Goal: Task Accomplishment & Management: Complete application form

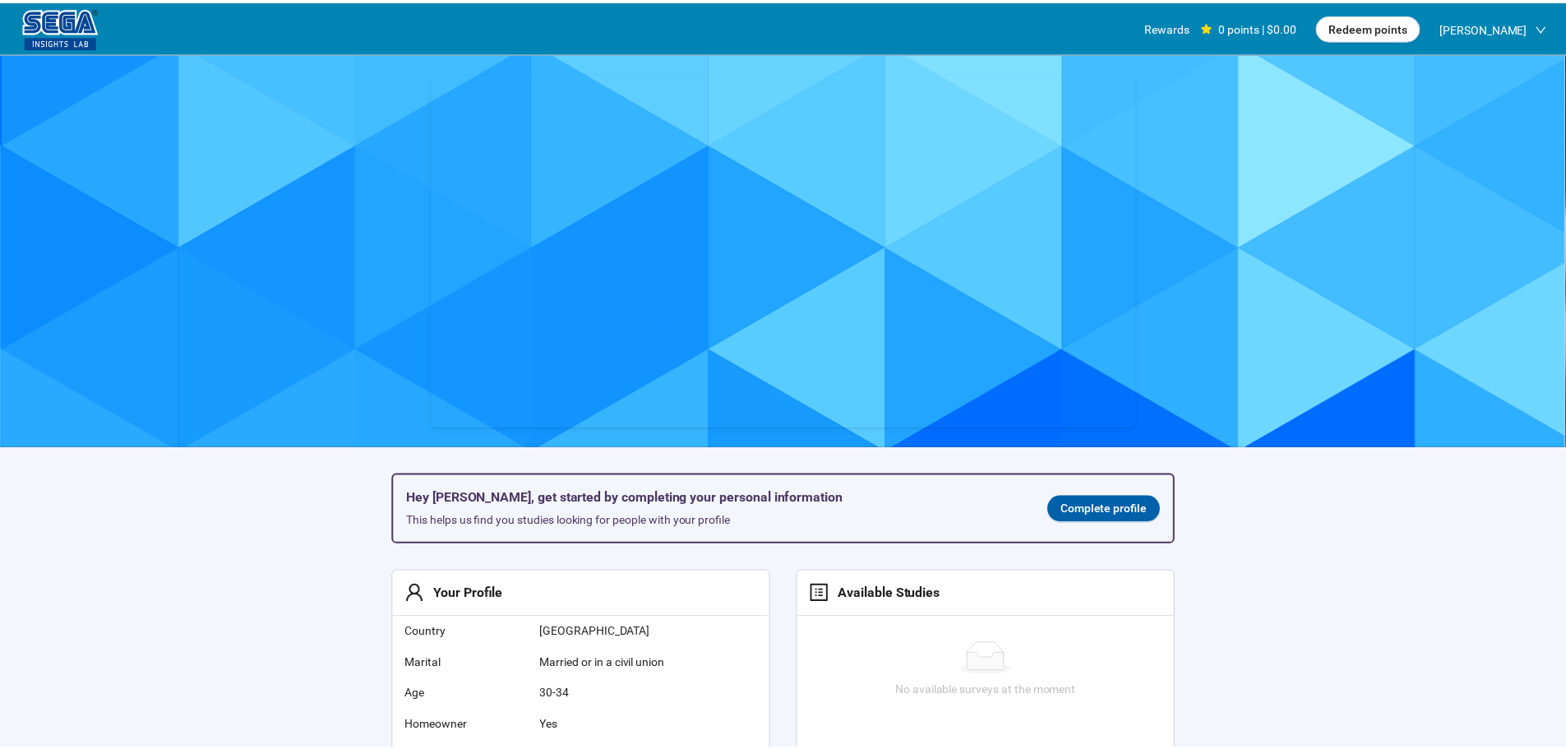
scroll to position [1, 0]
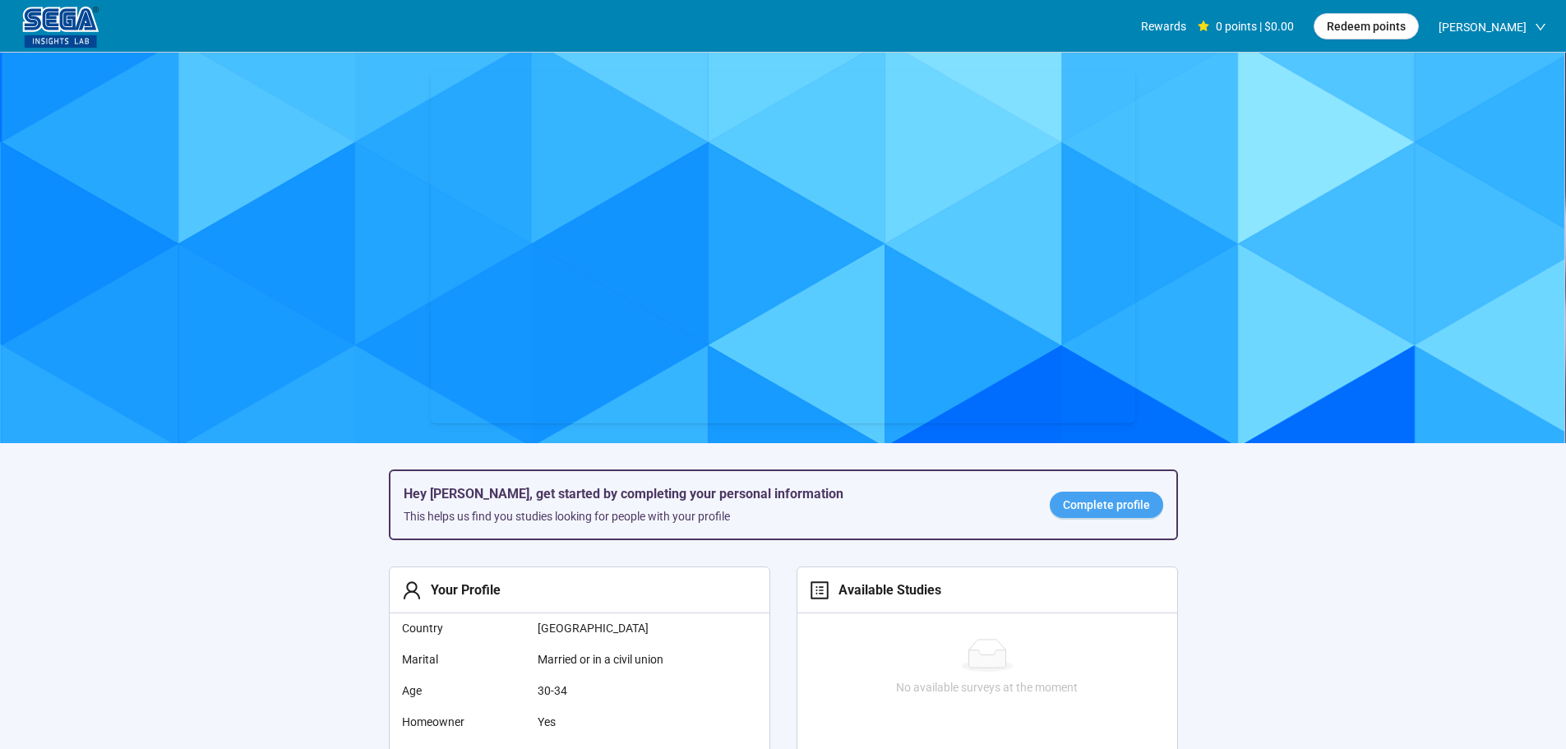
click at [1078, 499] on span "Complete profile" at bounding box center [1106, 505] width 87 height 18
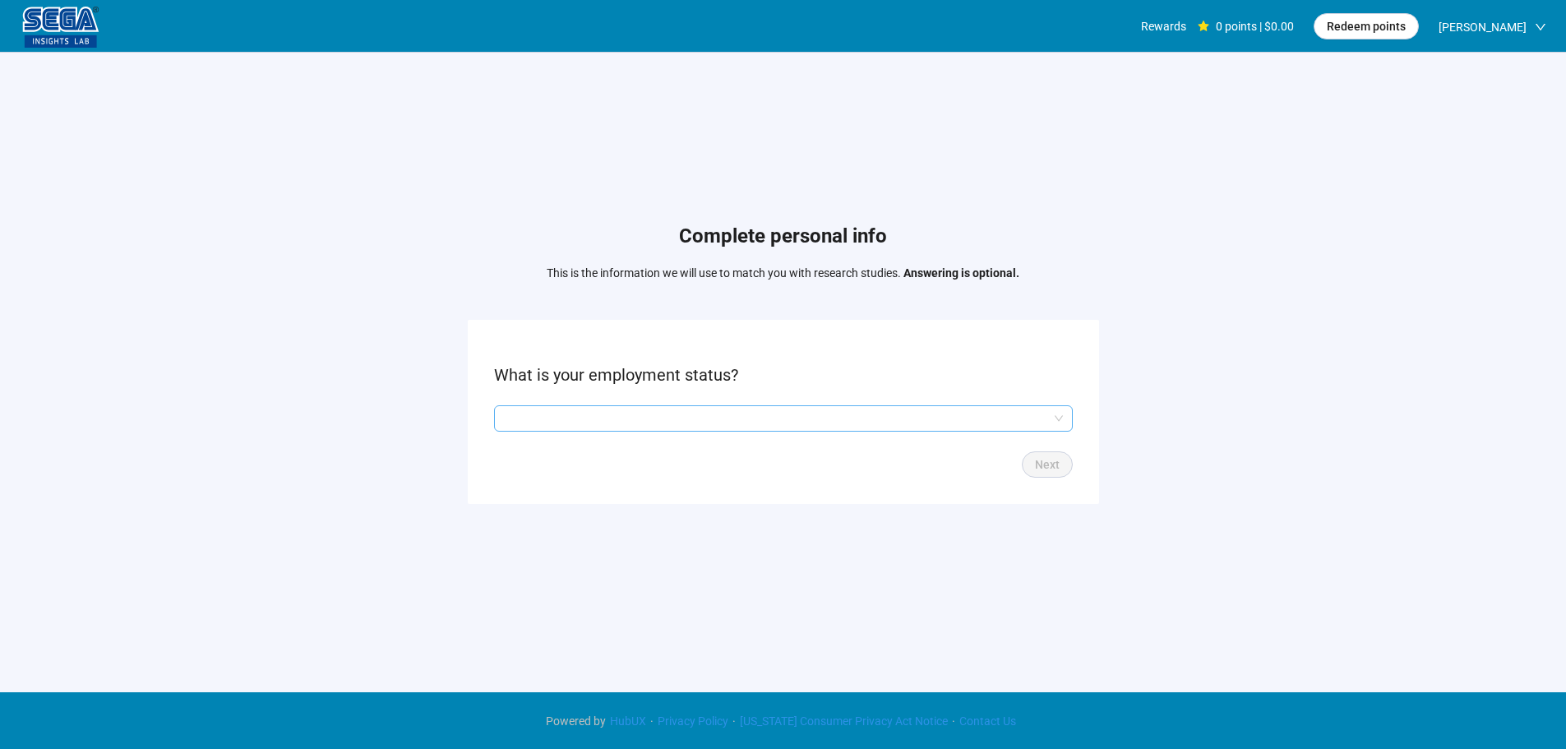
click at [620, 416] on input "search" at bounding box center [783, 418] width 559 height 25
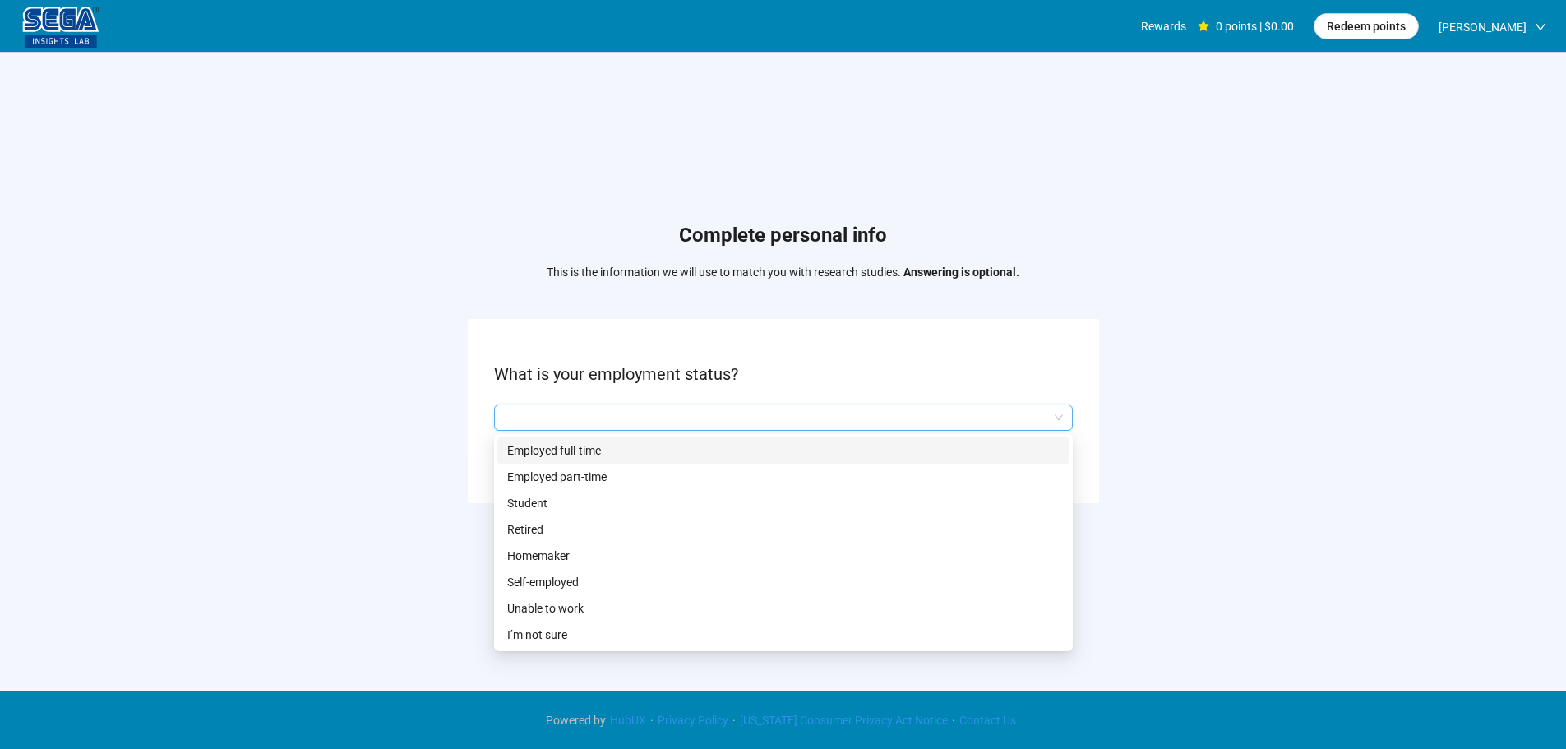
click at [654, 450] on p "Employed full-time" at bounding box center [783, 450] width 552 height 18
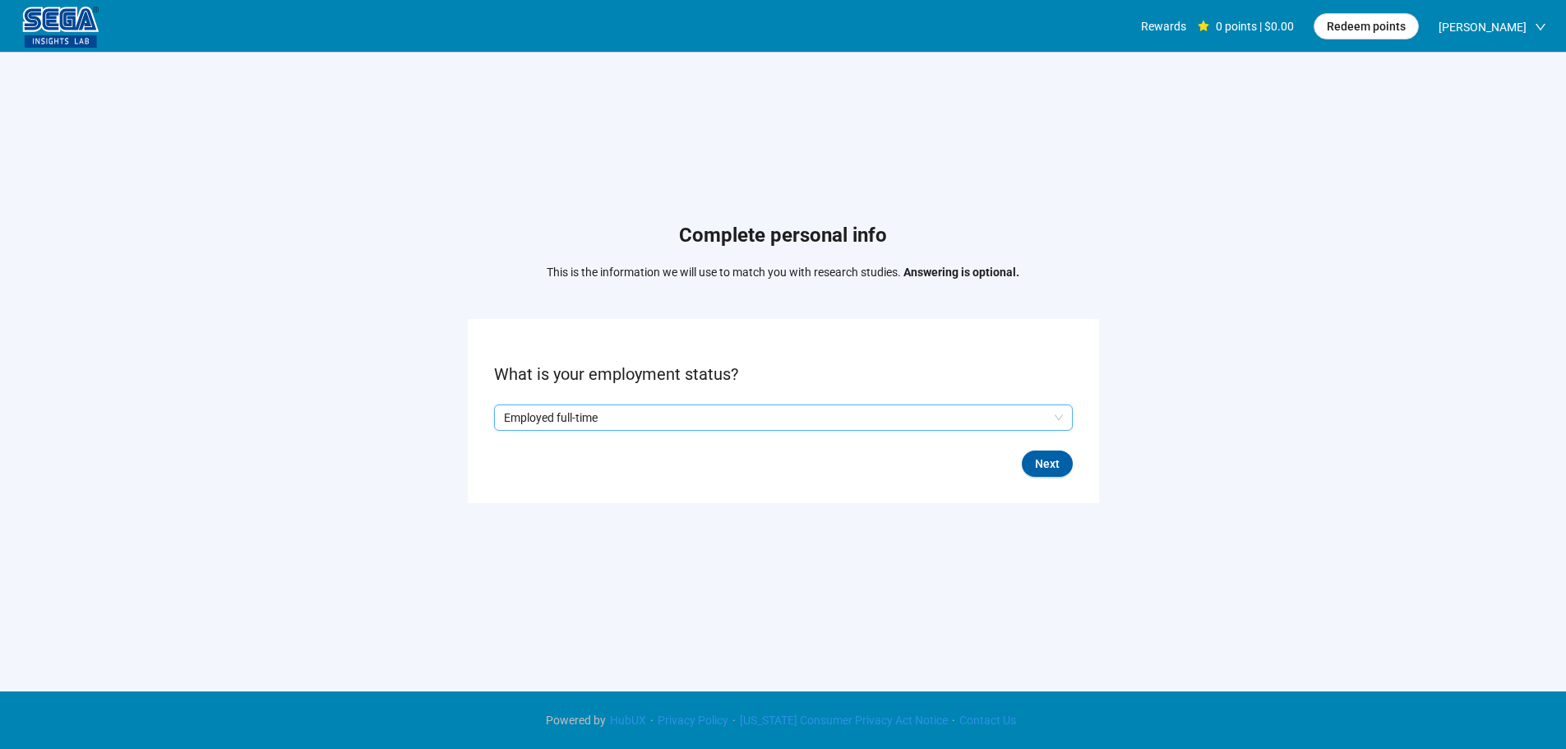
click at [1020, 455] on div "Next" at bounding box center [783, 463] width 579 height 26
click at [1040, 467] on span "Next" at bounding box center [1047, 464] width 25 height 18
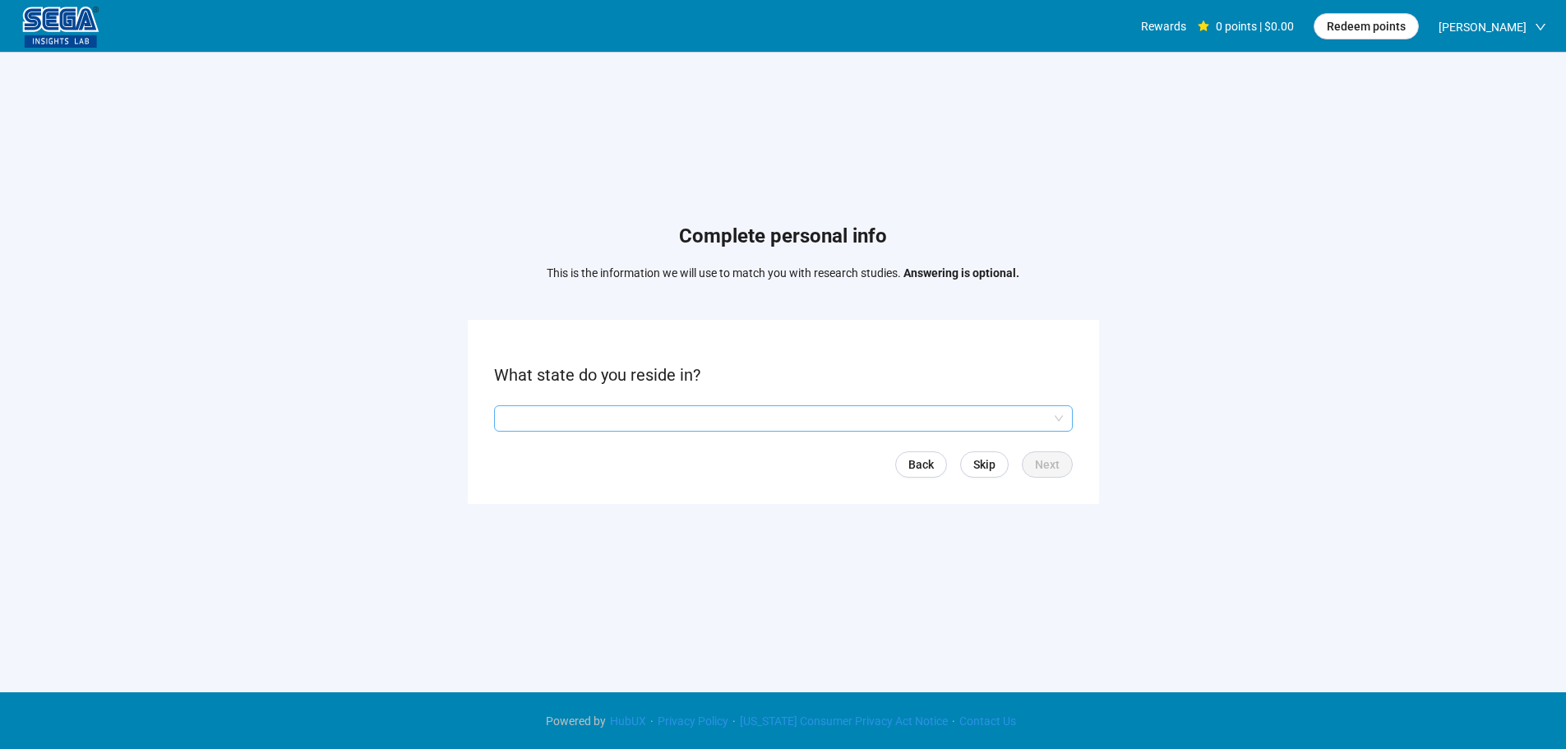
click at [594, 408] on input "search" at bounding box center [783, 418] width 559 height 25
click at [639, 420] on input "search" at bounding box center [783, 418] width 559 height 25
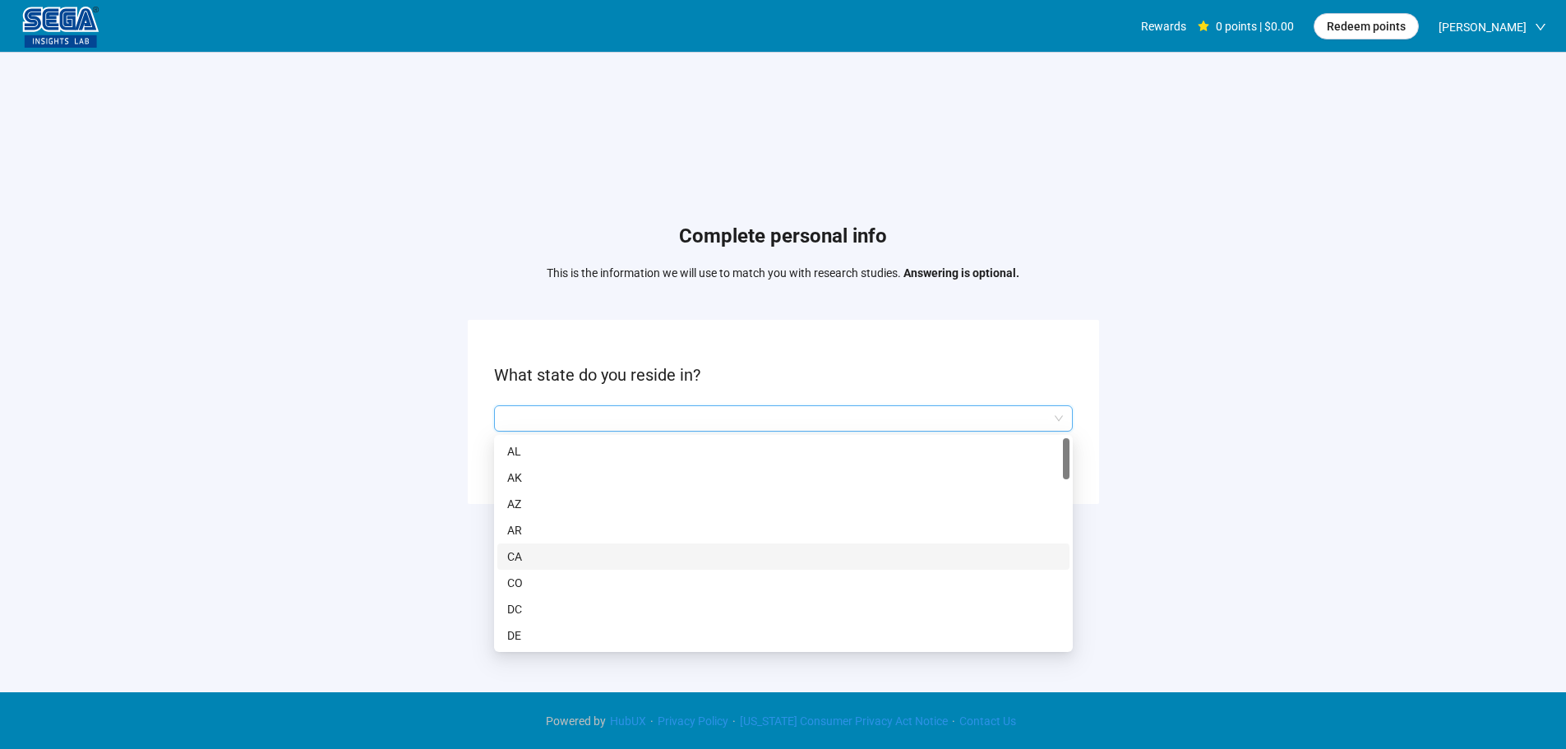
click at [537, 555] on p "CA" at bounding box center [783, 556] width 552 height 18
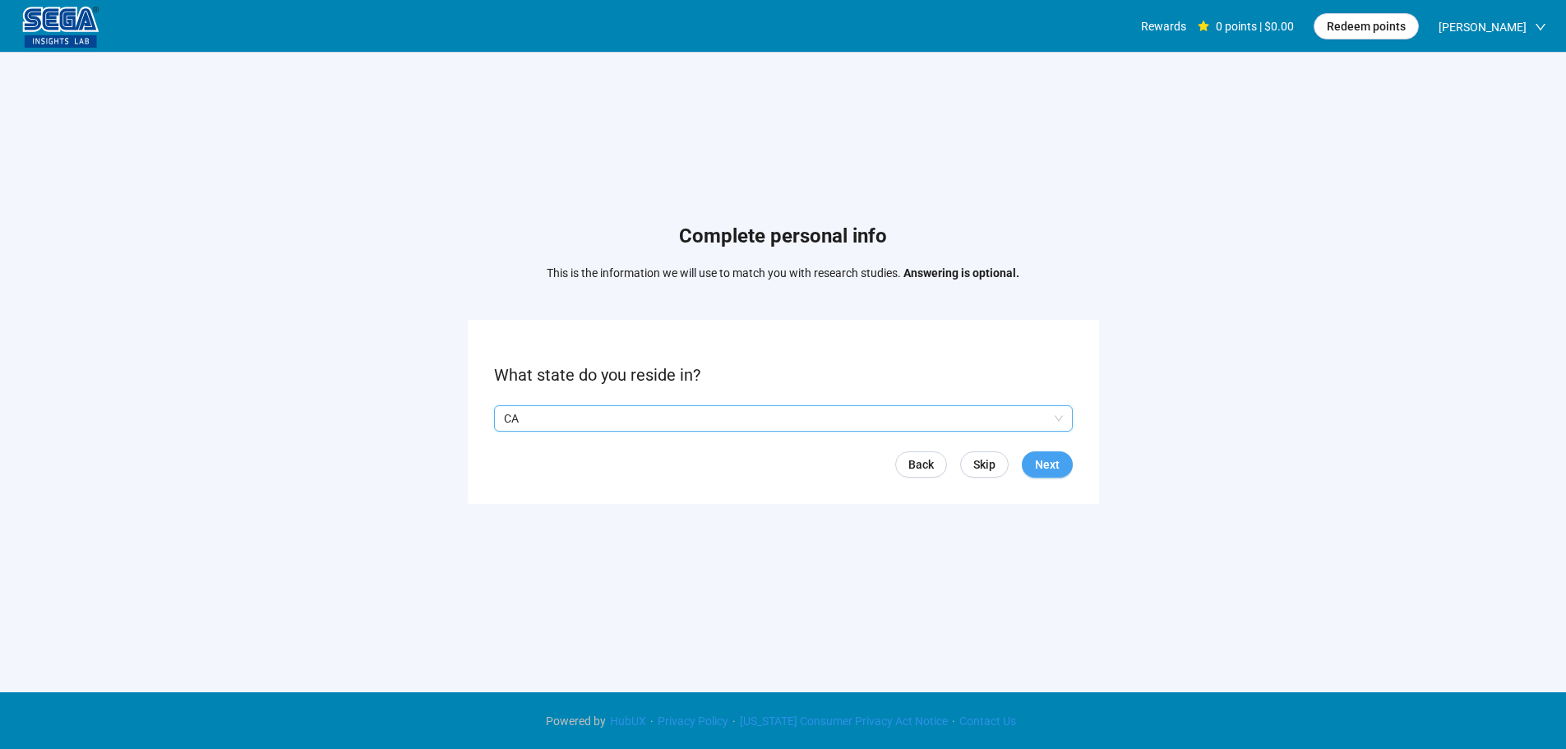
click at [1056, 463] on span "Next" at bounding box center [1047, 464] width 25 height 18
click at [592, 412] on input "search" at bounding box center [783, 418] width 559 height 25
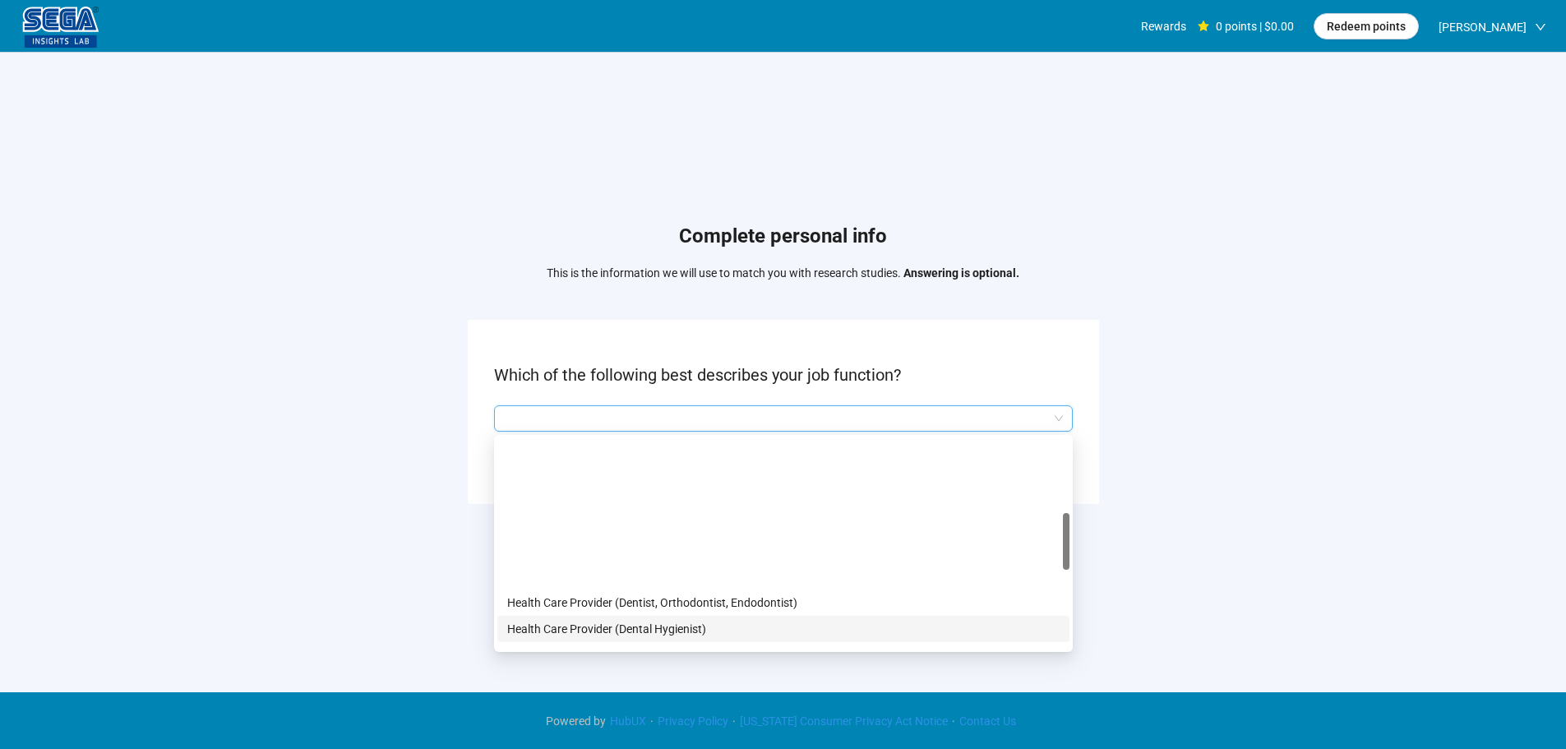
scroll to position [329, 0]
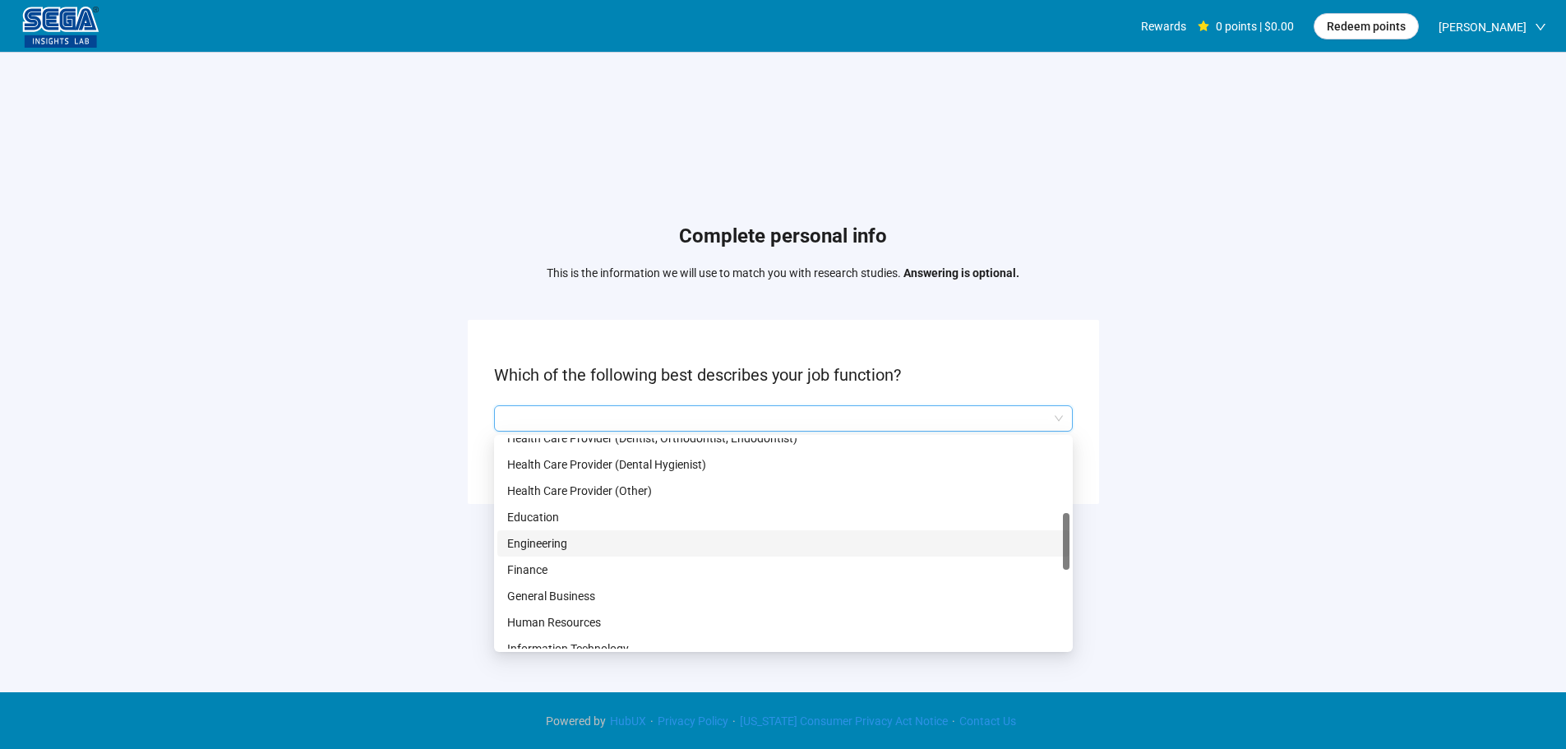
click at [574, 545] on p "Engineering" at bounding box center [783, 543] width 552 height 18
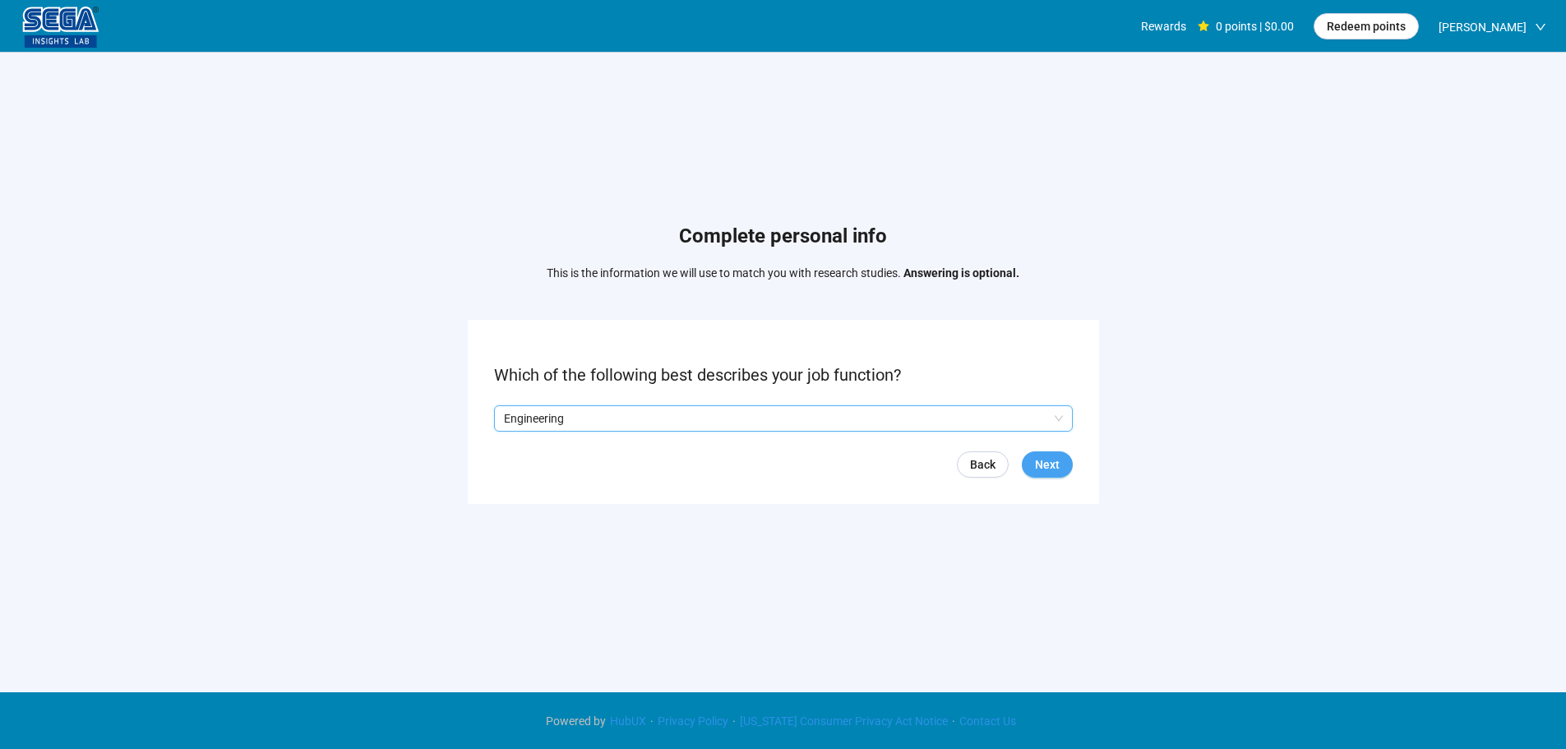
click at [1063, 464] on button "Next" at bounding box center [1047, 464] width 51 height 26
click at [596, 406] on input "search" at bounding box center [783, 418] width 559 height 25
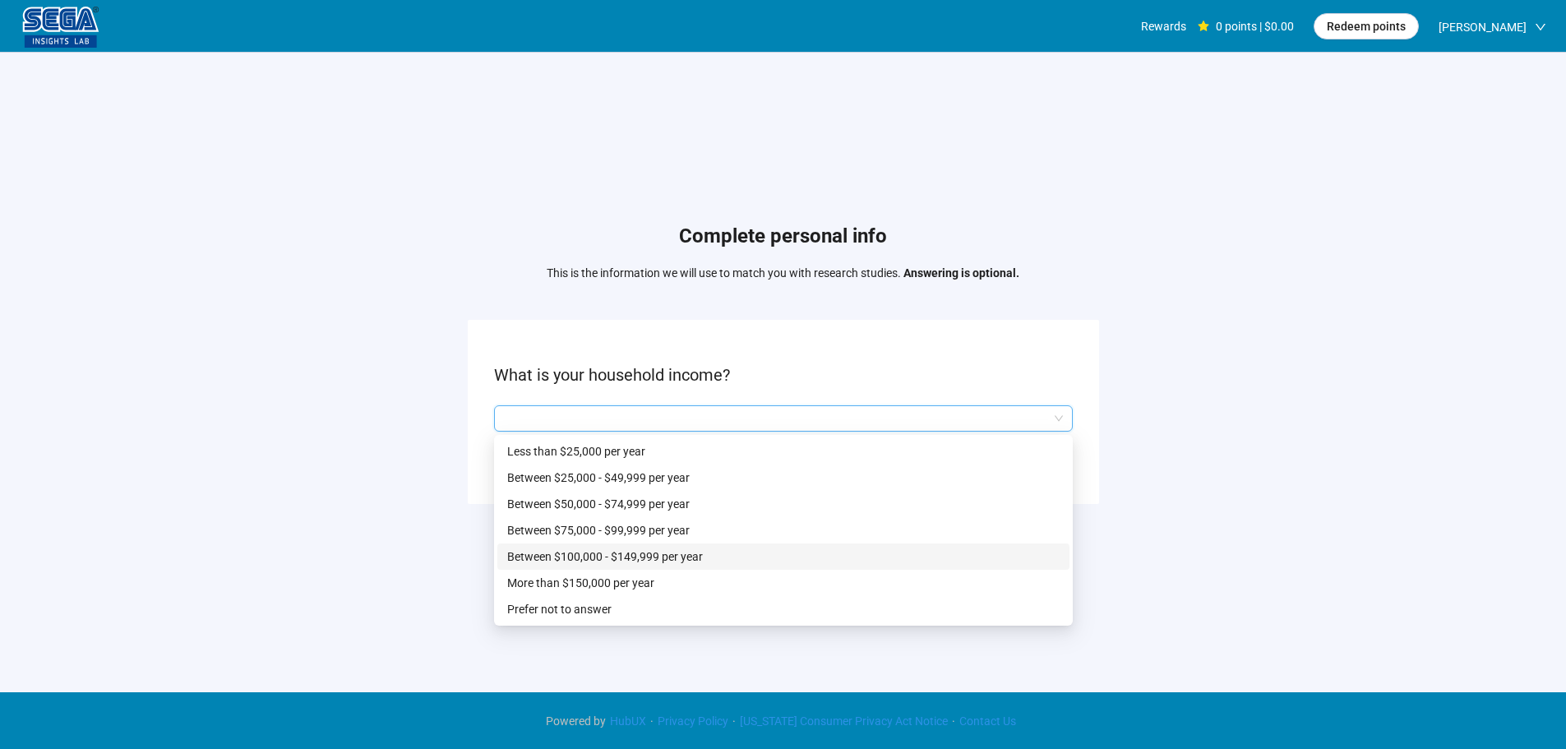
scroll to position [1, 0]
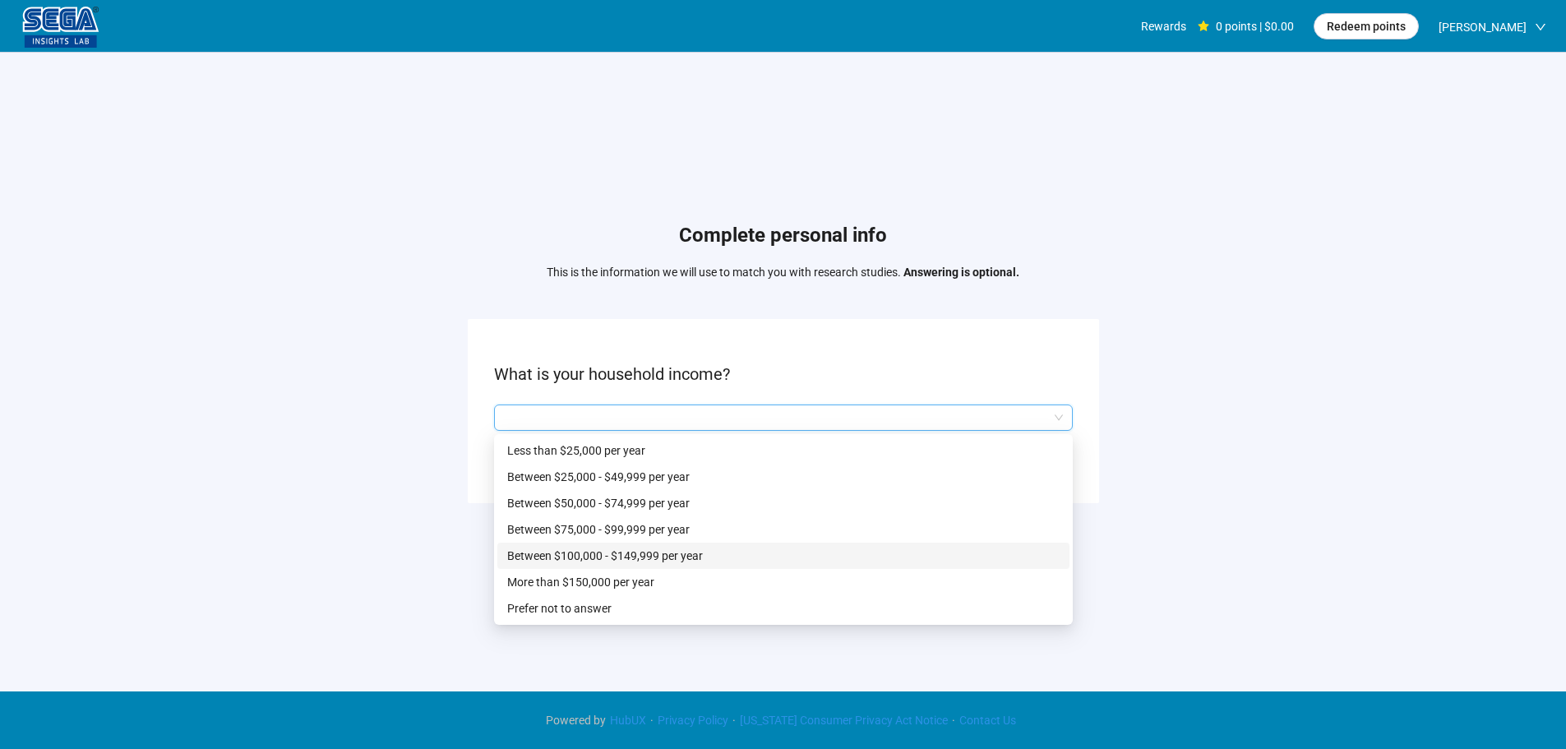
click at [646, 560] on p "Between $100,000 - $149,999 per year" at bounding box center [783, 556] width 552 height 18
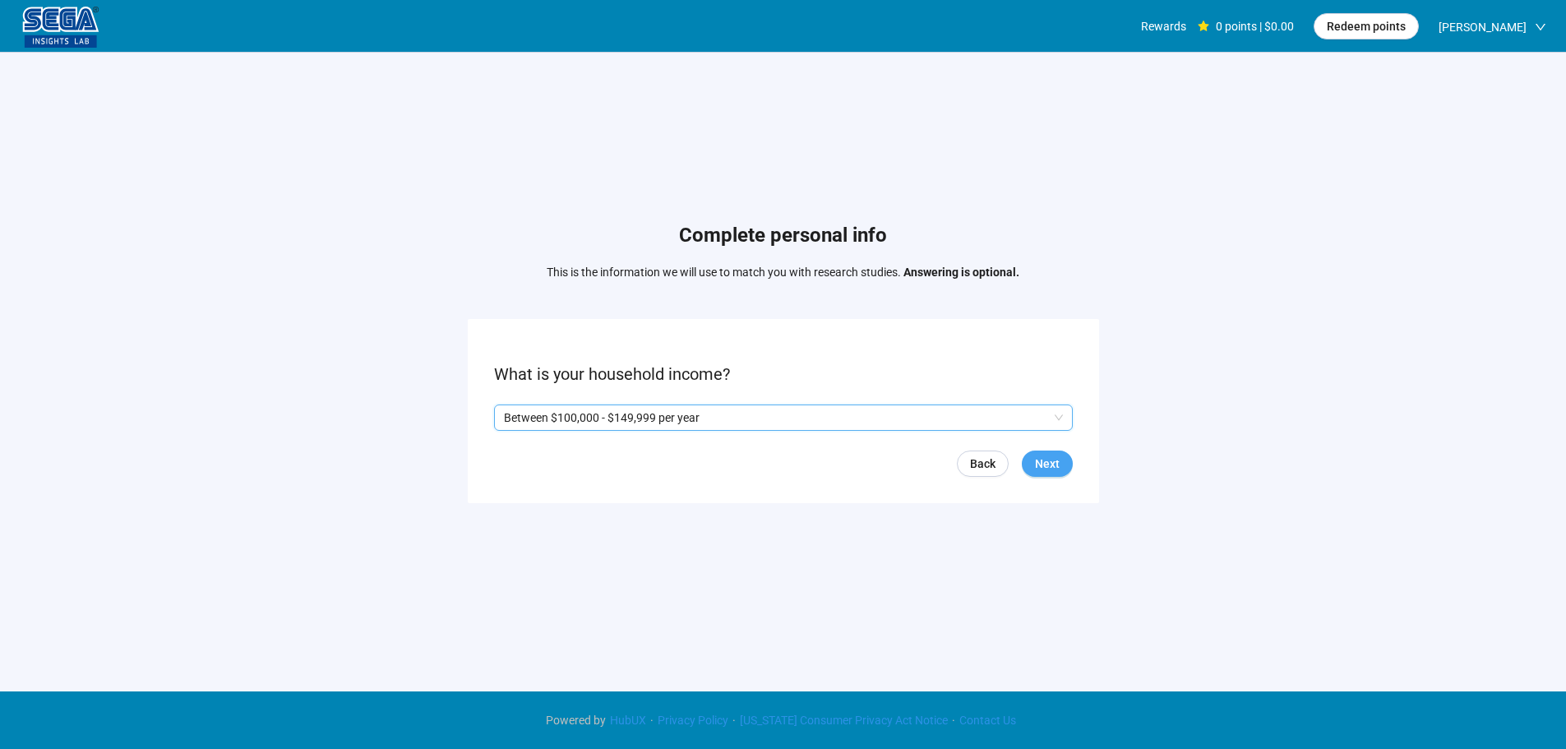
click at [1044, 473] on button "Next" at bounding box center [1047, 463] width 51 height 26
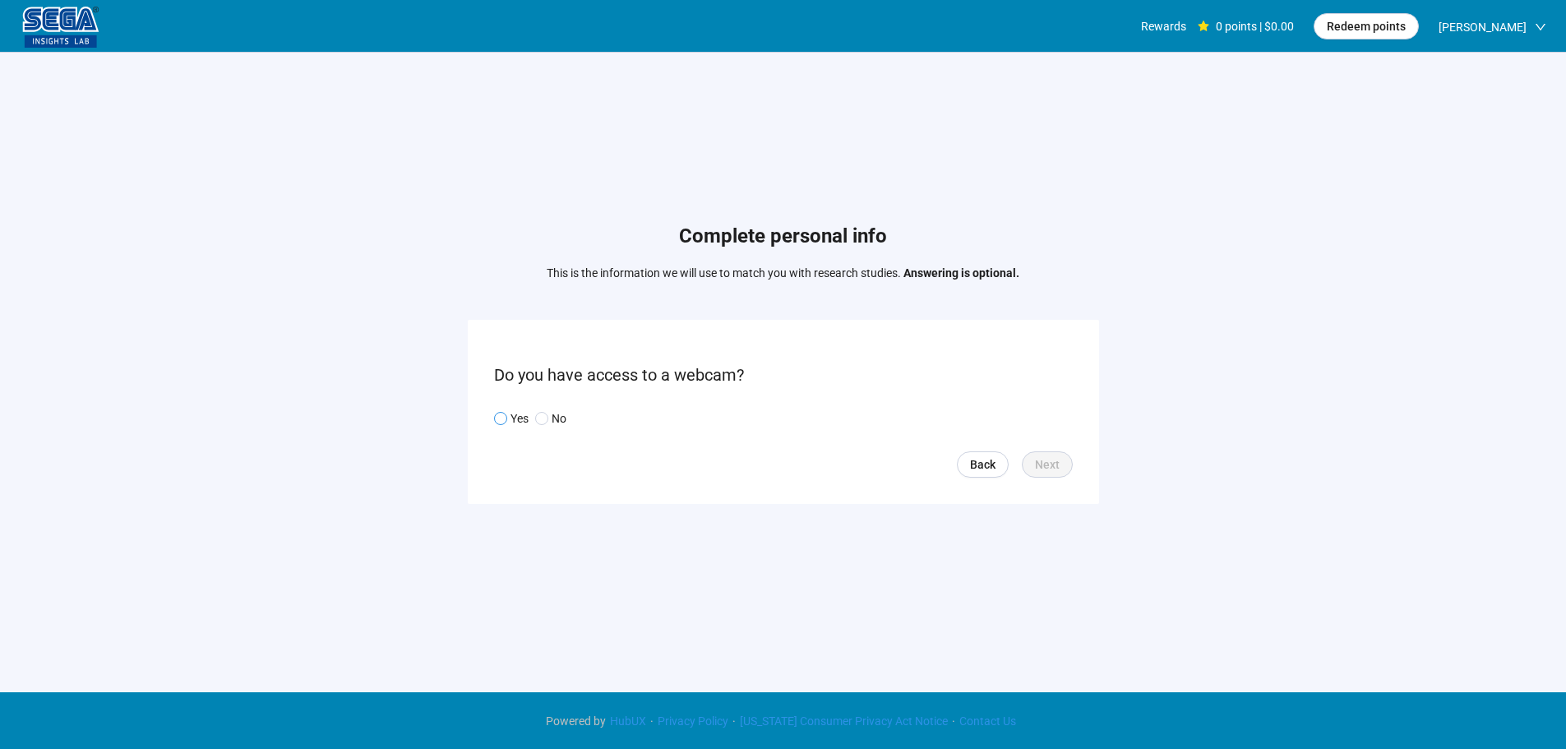
drag, startPoint x: 522, startPoint y: 417, endPoint x: 521, endPoint y: 425, distance: 8.3
click at [521, 418] on p "Yes" at bounding box center [519, 418] width 18 height 18
click at [1042, 451] on button "Next" at bounding box center [1047, 464] width 51 height 26
click at [653, 425] on input "search" at bounding box center [783, 418] width 559 height 25
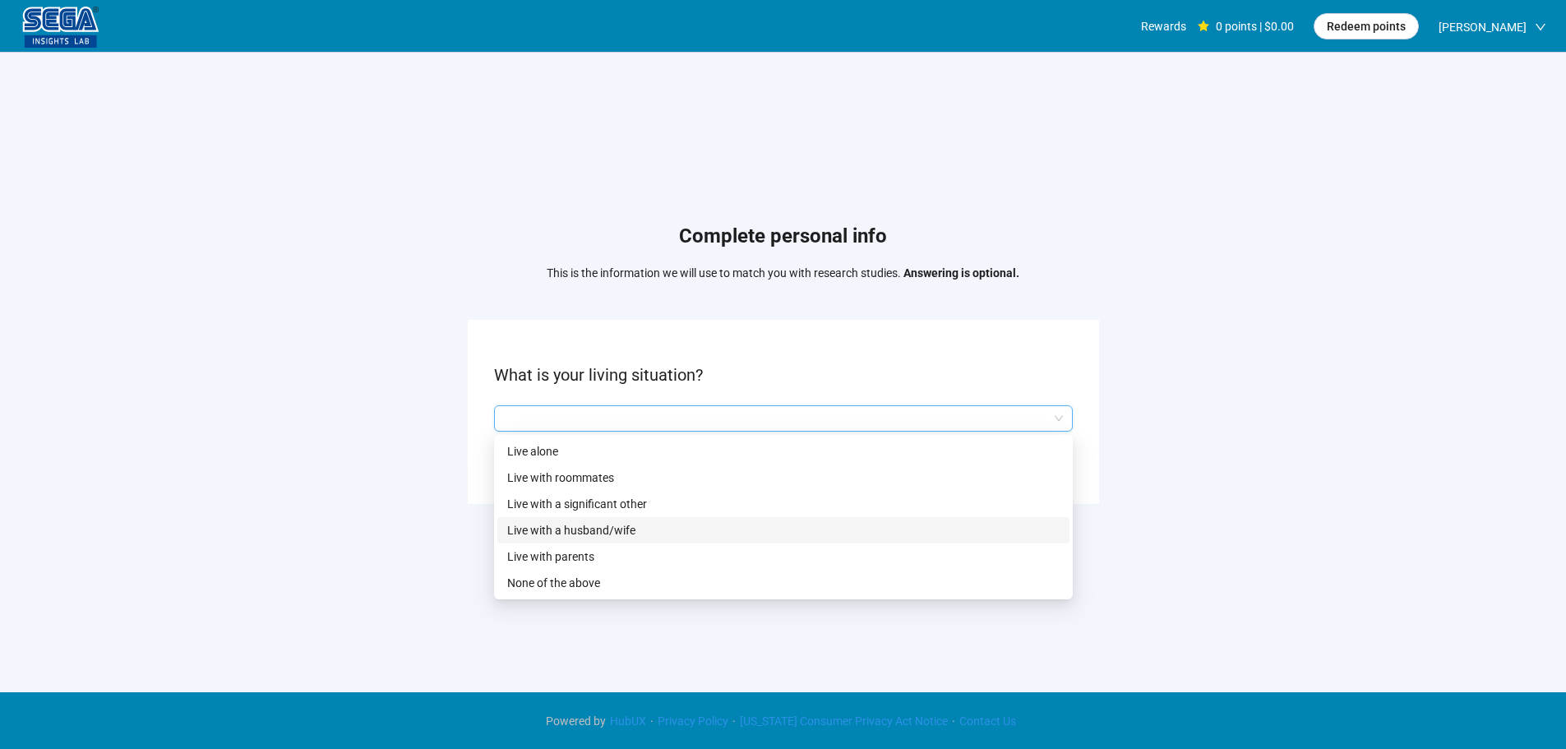
click at [605, 528] on p "Live with a husband/wife" at bounding box center [783, 530] width 552 height 18
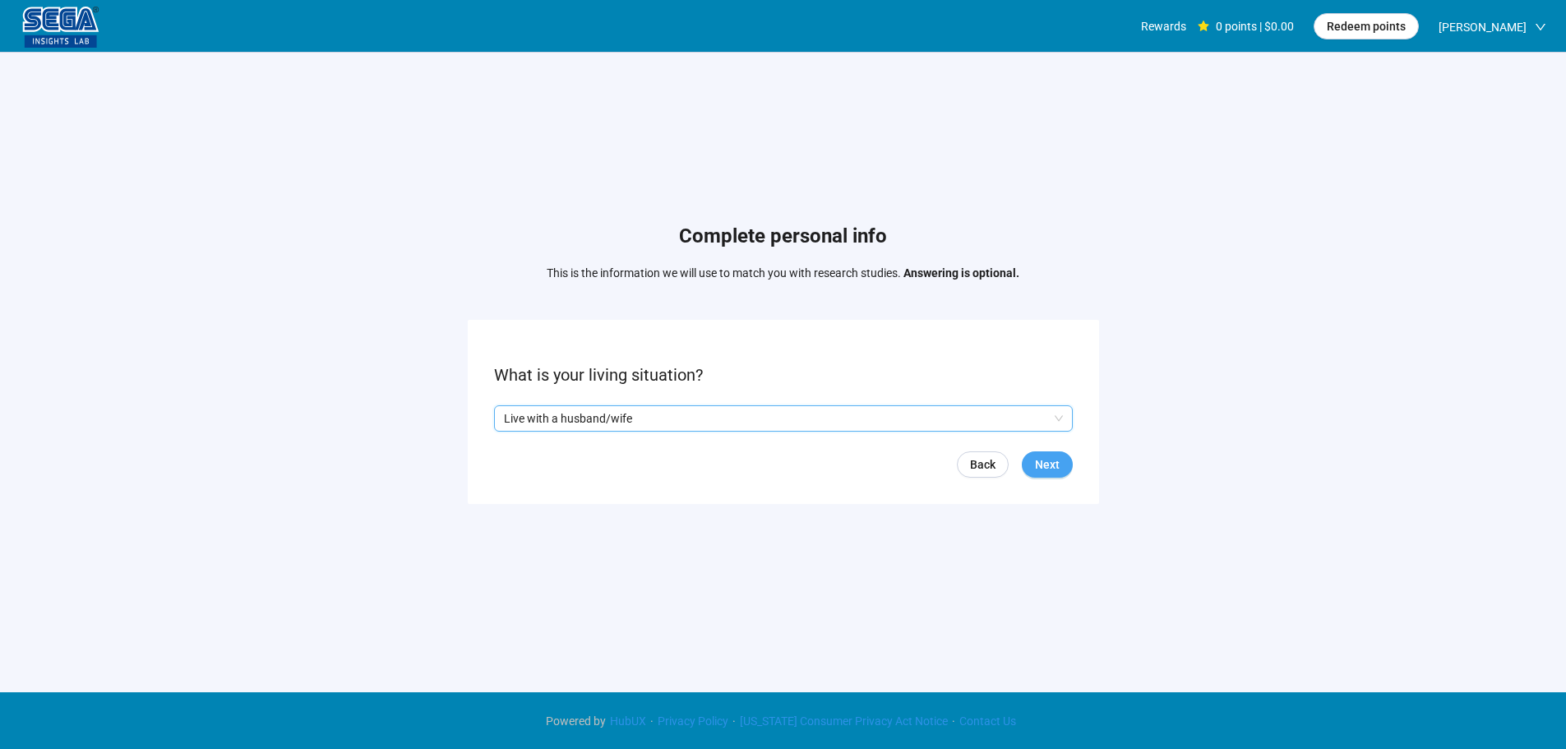
click at [1061, 463] on button "Next" at bounding box center [1047, 464] width 51 height 26
click at [589, 404] on form "What is your highest form of education? Back Next" at bounding box center [783, 411] width 631 height 183
click at [587, 419] on input "search" at bounding box center [783, 418] width 559 height 25
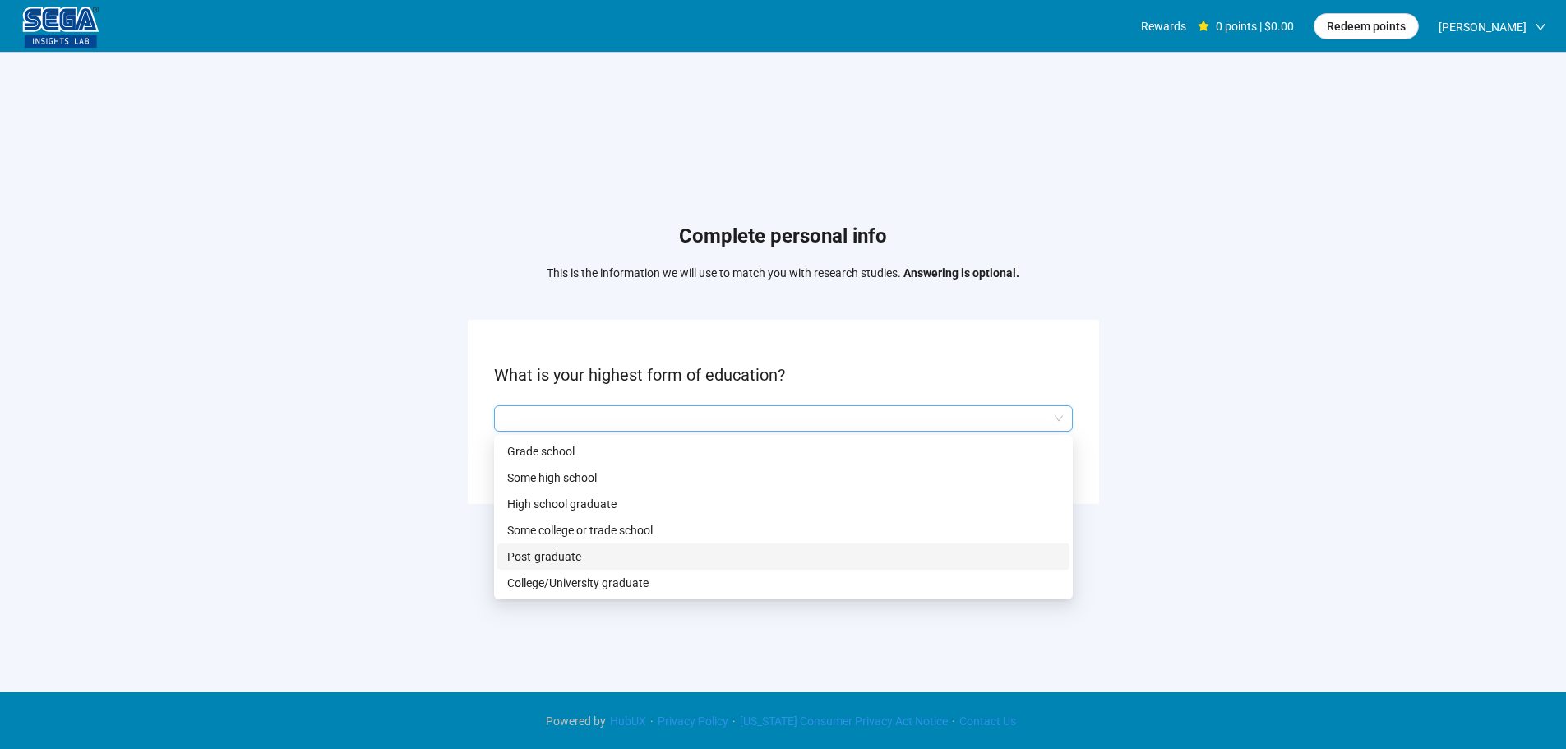
scroll to position [1, 0]
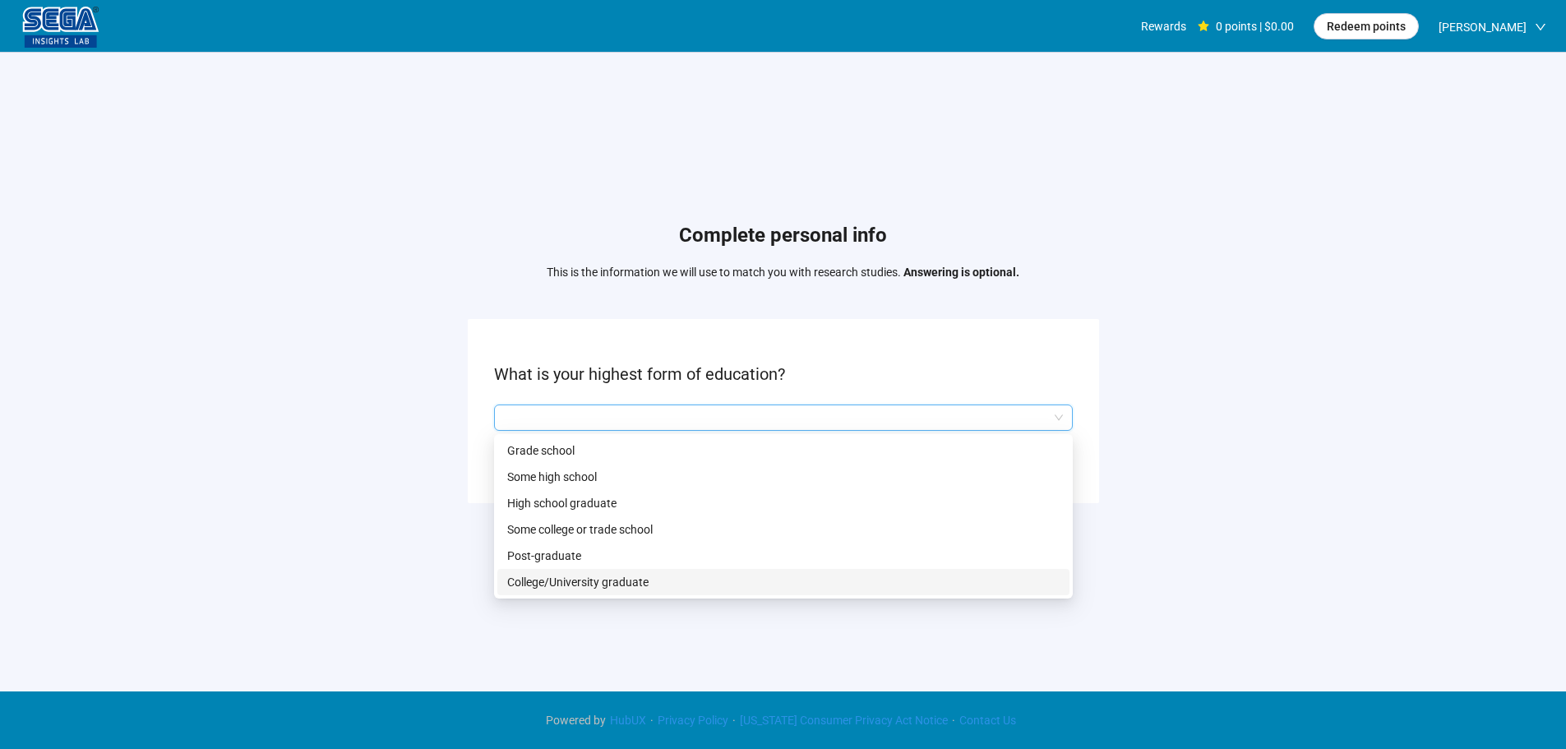
click at [577, 575] on p "College/University graduate" at bounding box center [783, 582] width 552 height 18
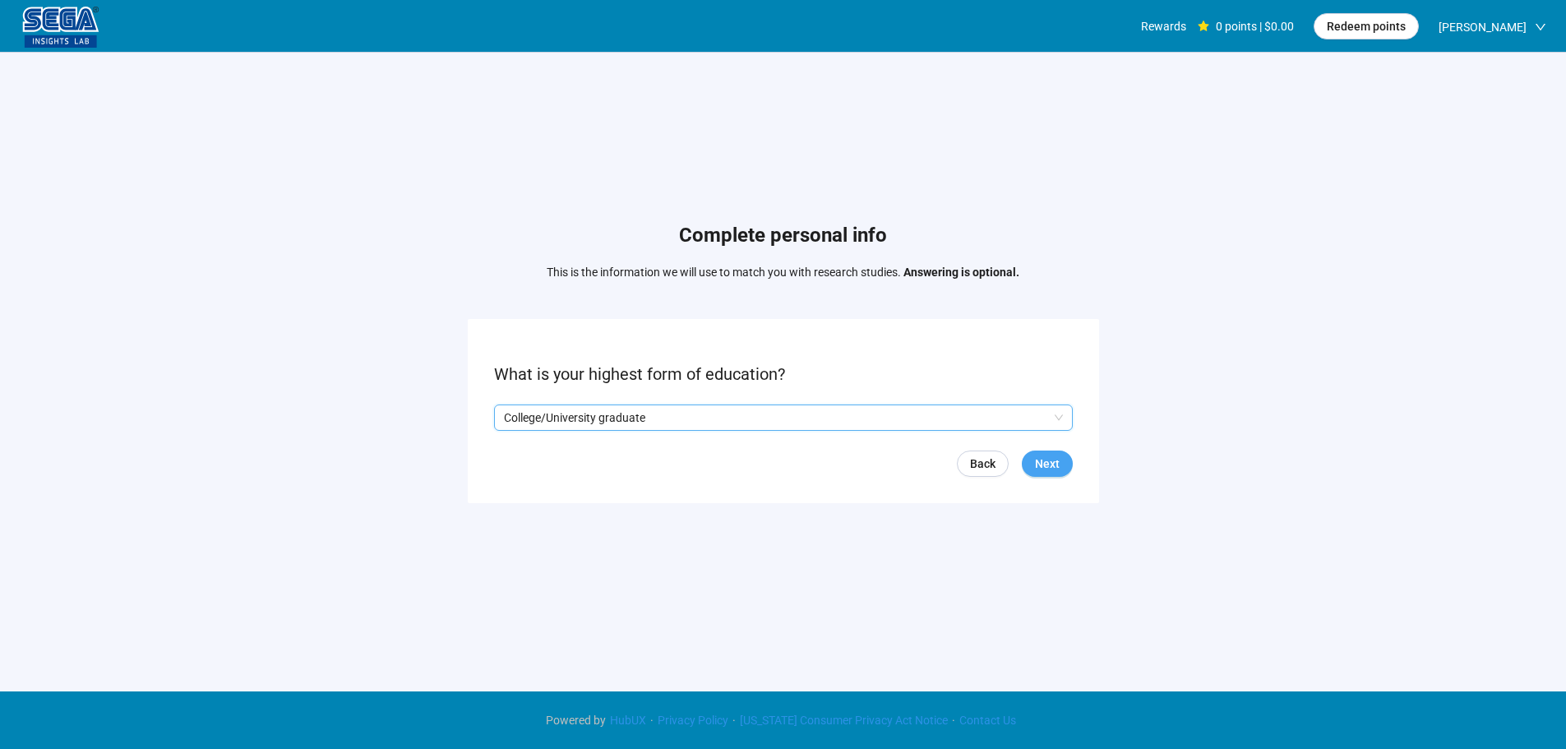
click at [1045, 472] on span "Next" at bounding box center [1047, 464] width 25 height 18
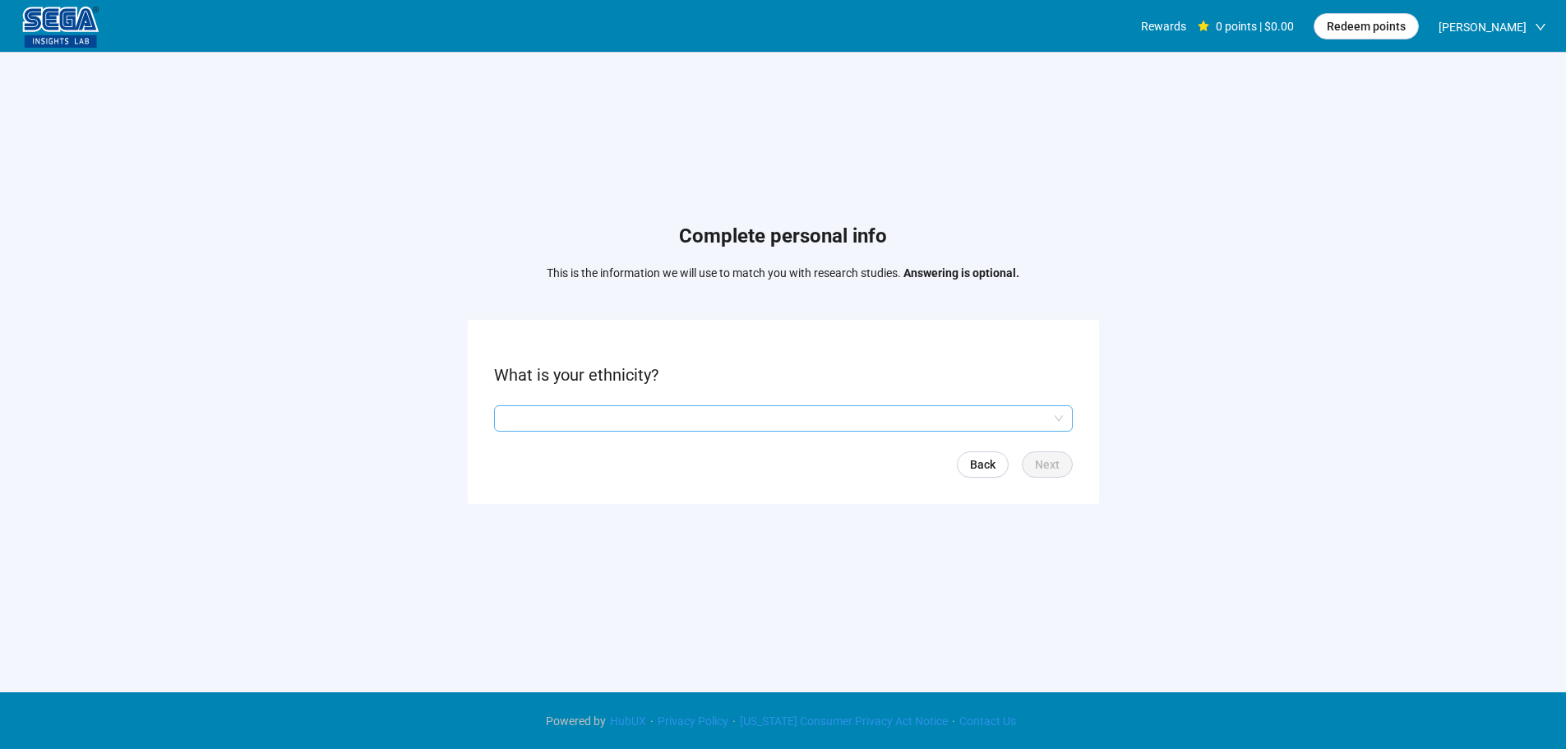
click at [571, 425] on input "search" at bounding box center [783, 418] width 559 height 25
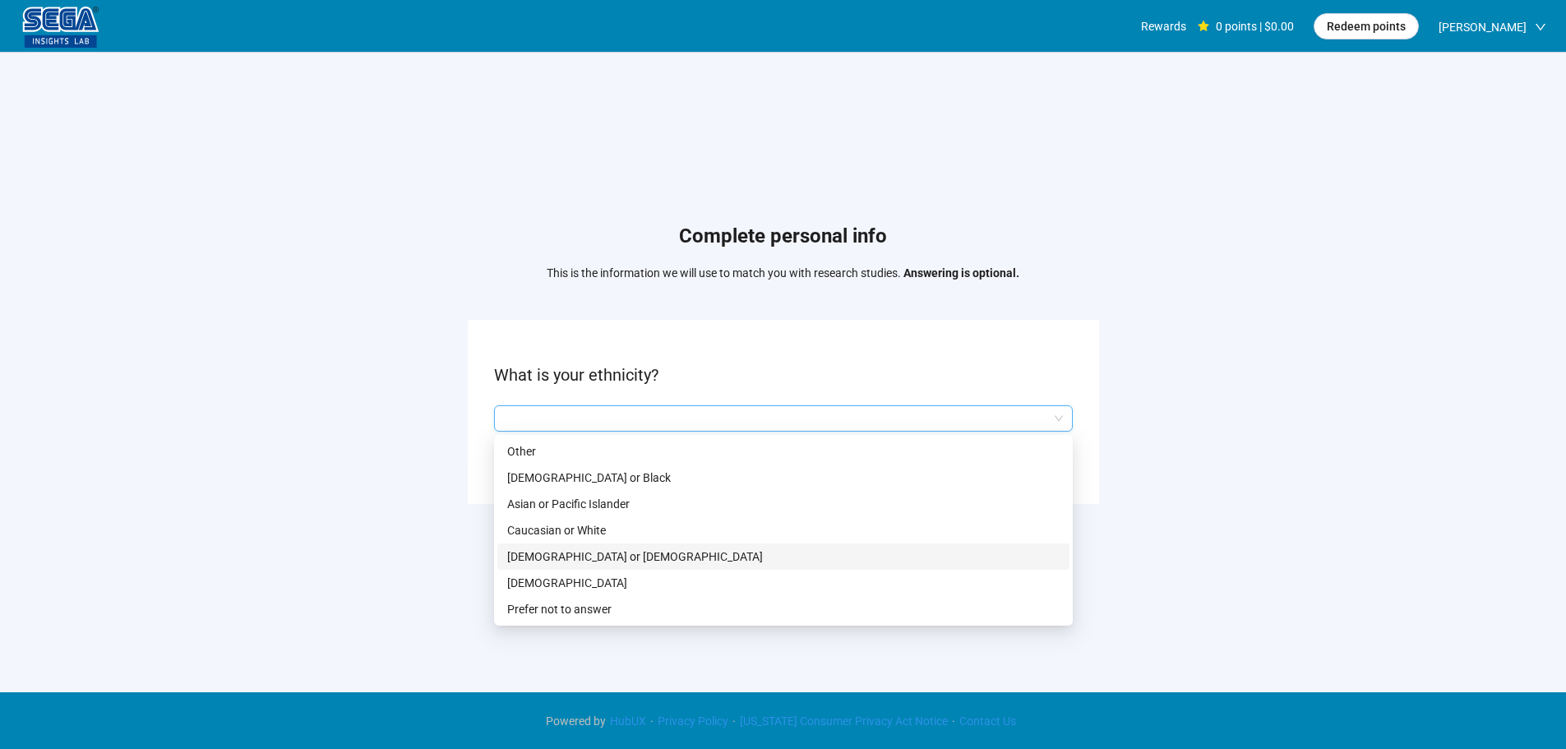
drag, startPoint x: 563, startPoint y: 542, endPoint x: 577, endPoint y: 545, distance: 14.2
click at [563, 543] on div "[DEMOGRAPHIC_DATA] or [DEMOGRAPHIC_DATA]" at bounding box center [783, 556] width 572 height 26
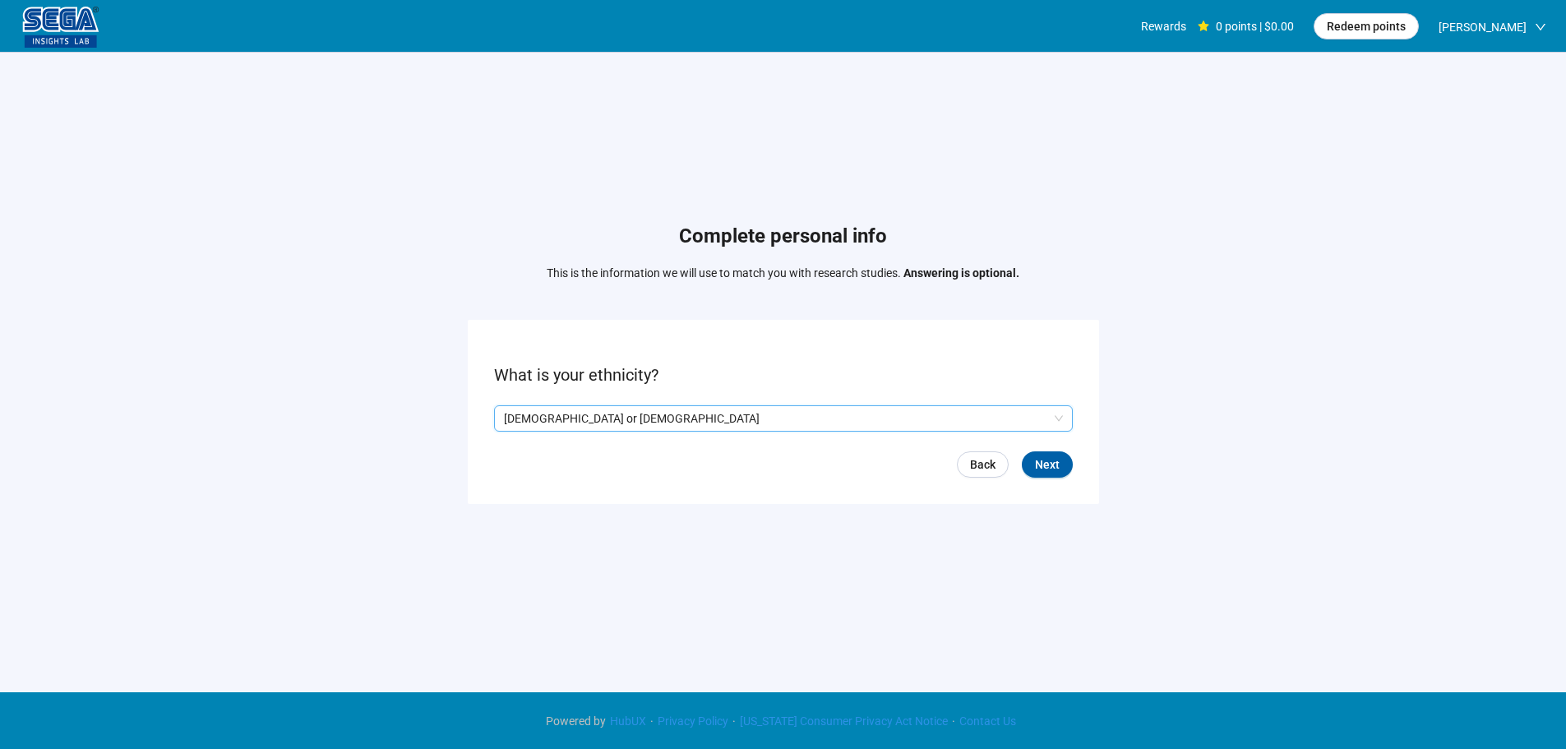
click at [567, 425] on p "[DEMOGRAPHIC_DATA] or [DEMOGRAPHIC_DATA]" at bounding box center [776, 418] width 544 height 25
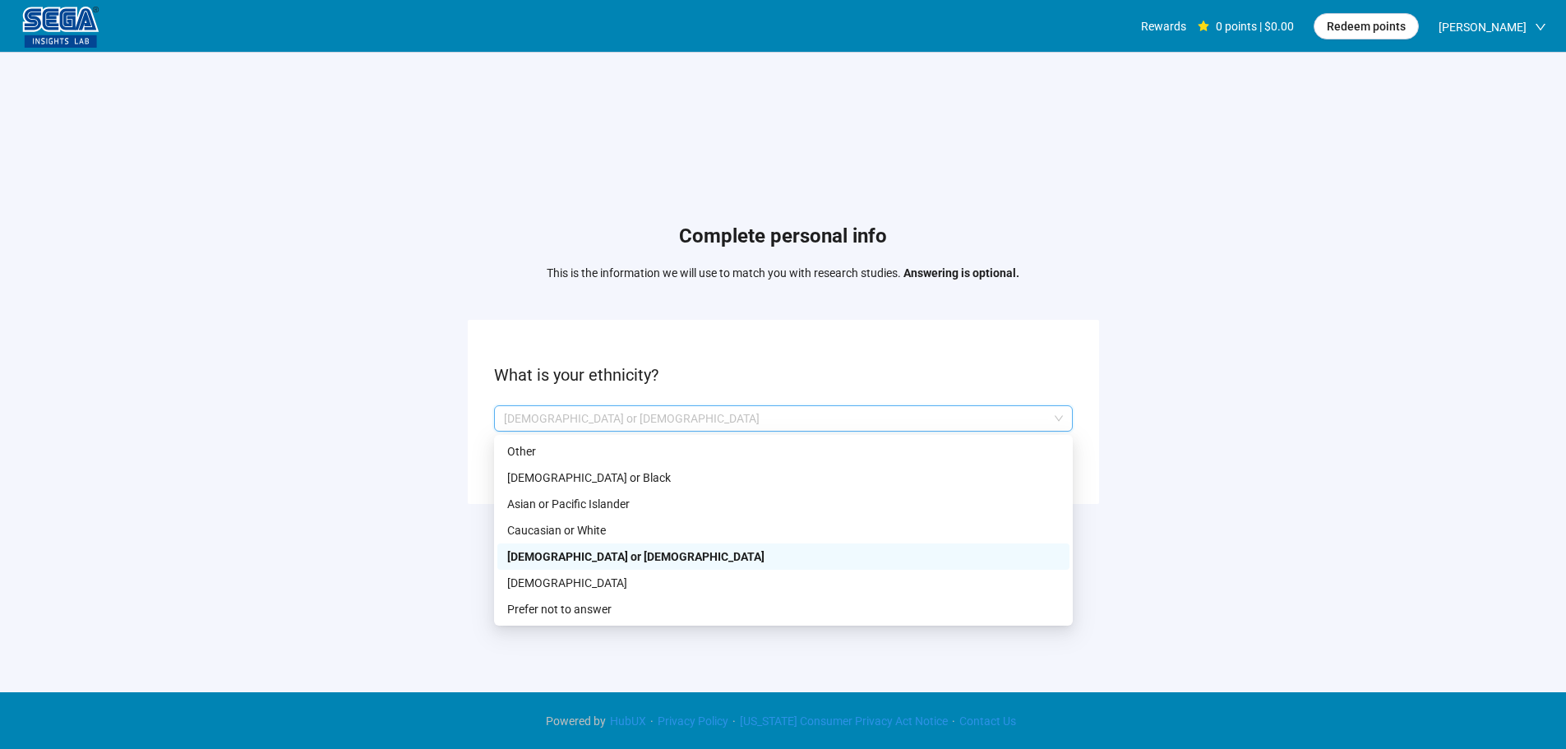
click at [578, 556] on p "[DEMOGRAPHIC_DATA] or [DEMOGRAPHIC_DATA]" at bounding box center [783, 556] width 552 height 18
click at [598, 413] on p "[DEMOGRAPHIC_DATA] or [DEMOGRAPHIC_DATA]" at bounding box center [776, 418] width 544 height 25
drag, startPoint x: 587, startPoint y: 524, endPoint x: 622, endPoint y: 527, distance: 35.4
click at [587, 525] on p "Caucasian or White" at bounding box center [783, 530] width 552 height 18
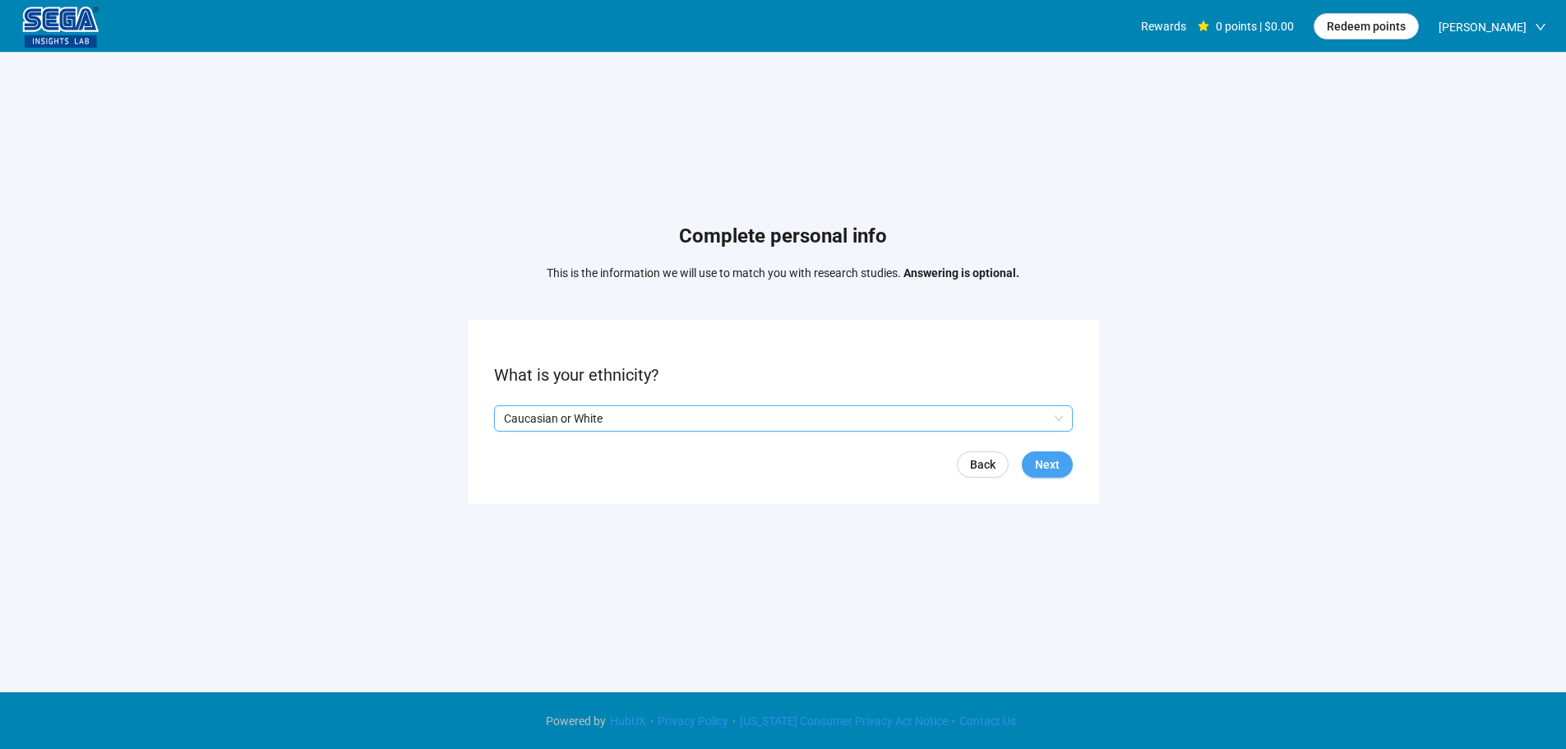
click at [1040, 462] on span "Next" at bounding box center [1047, 464] width 25 height 18
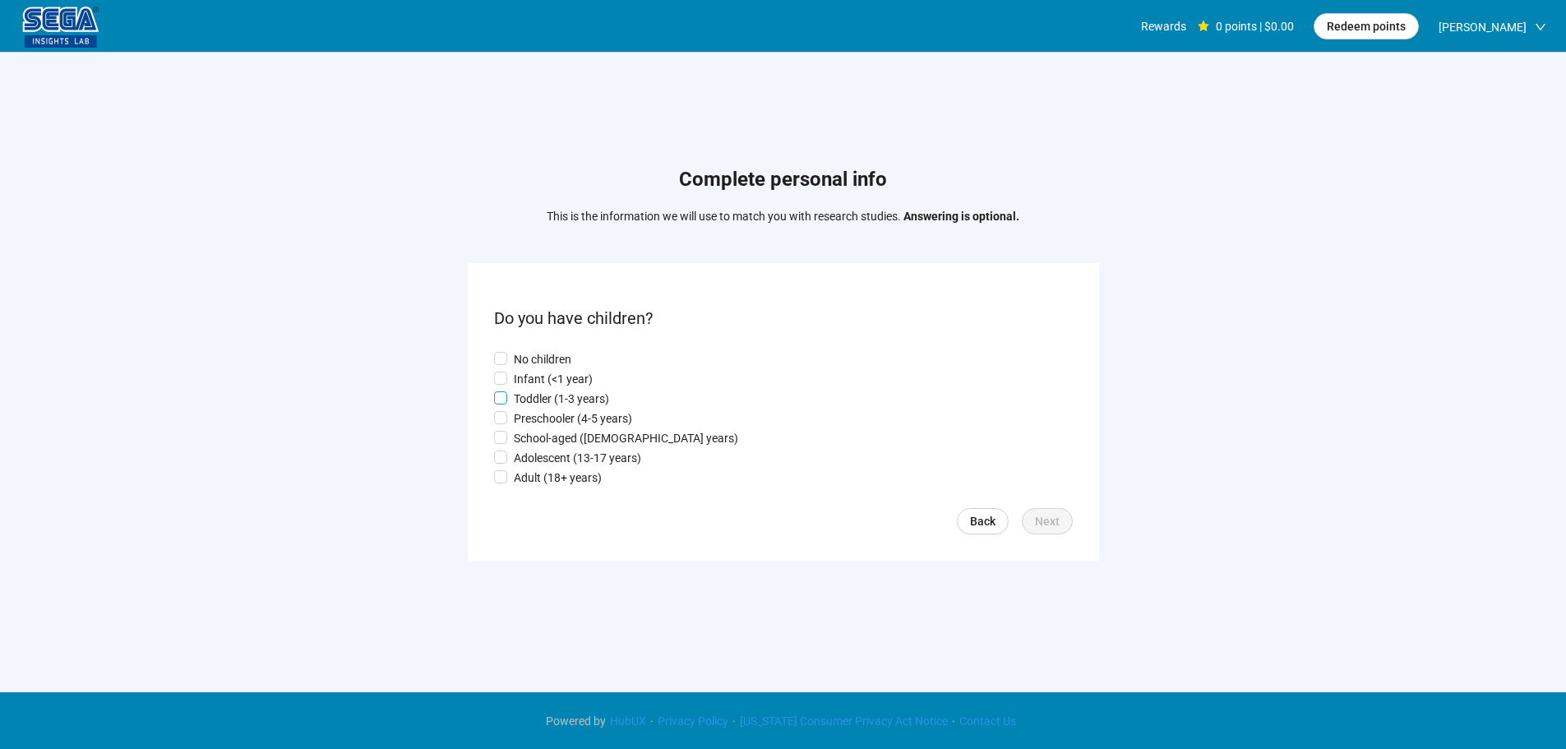
drag, startPoint x: 520, startPoint y: 393, endPoint x: 582, endPoint y: 432, distance: 73.2
click at [521, 393] on p "Toddler (1-3 years)" at bounding box center [561, 399] width 95 height 18
click at [1032, 519] on button "Next" at bounding box center [1047, 521] width 51 height 26
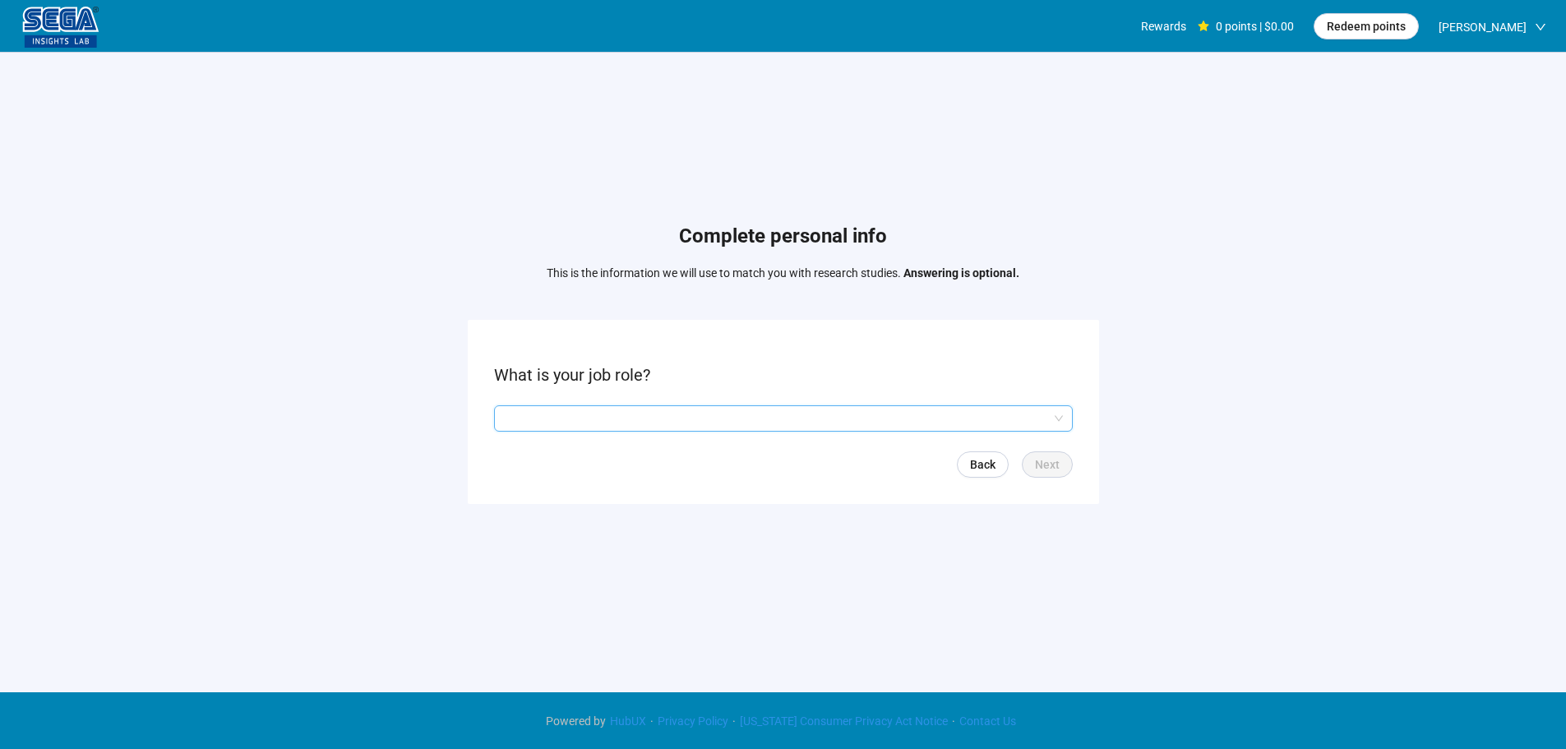
click at [718, 422] on input "search" at bounding box center [783, 418] width 559 height 25
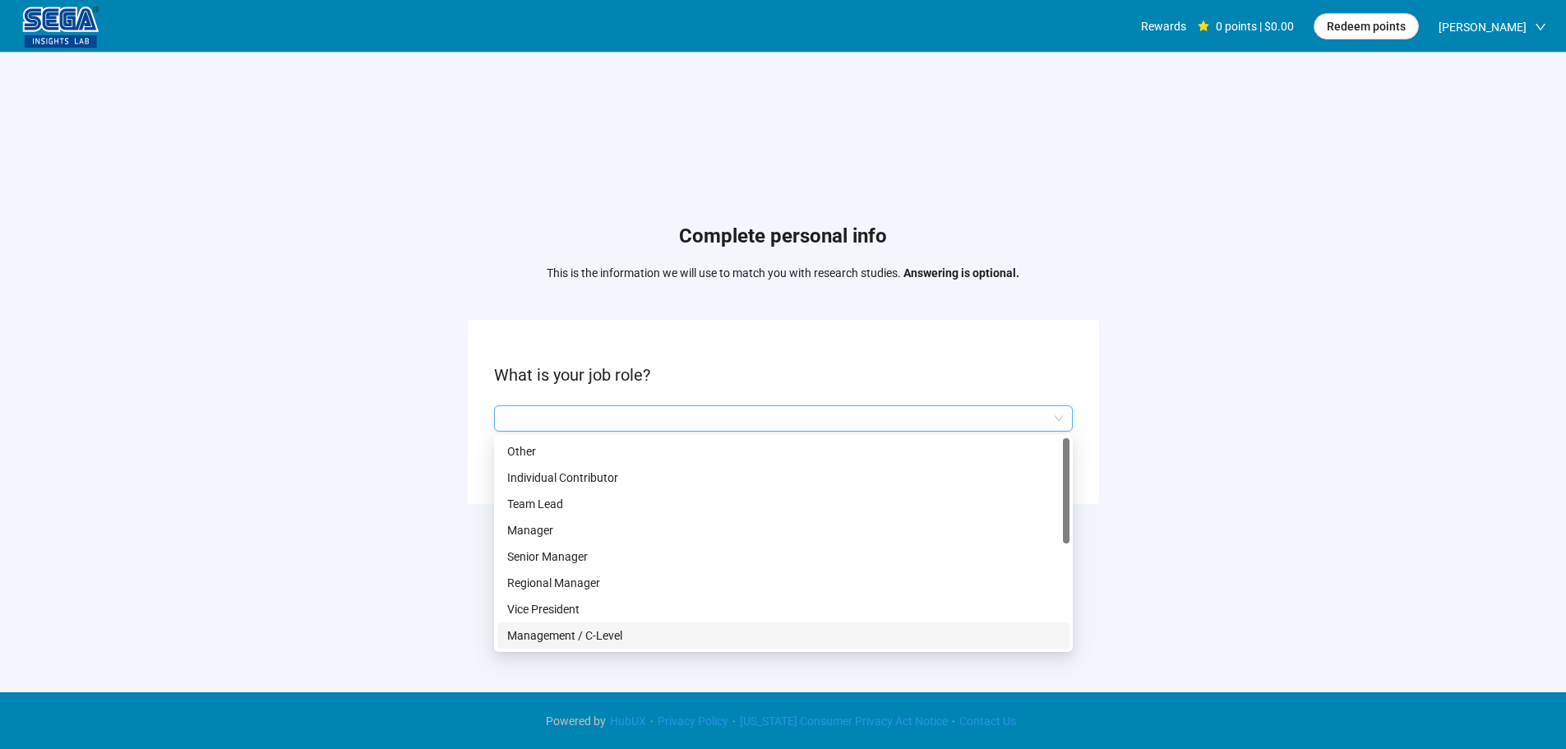
click at [589, 635] on p "Management / C-Level" at bounding box center [783, 635] width 552 height 18
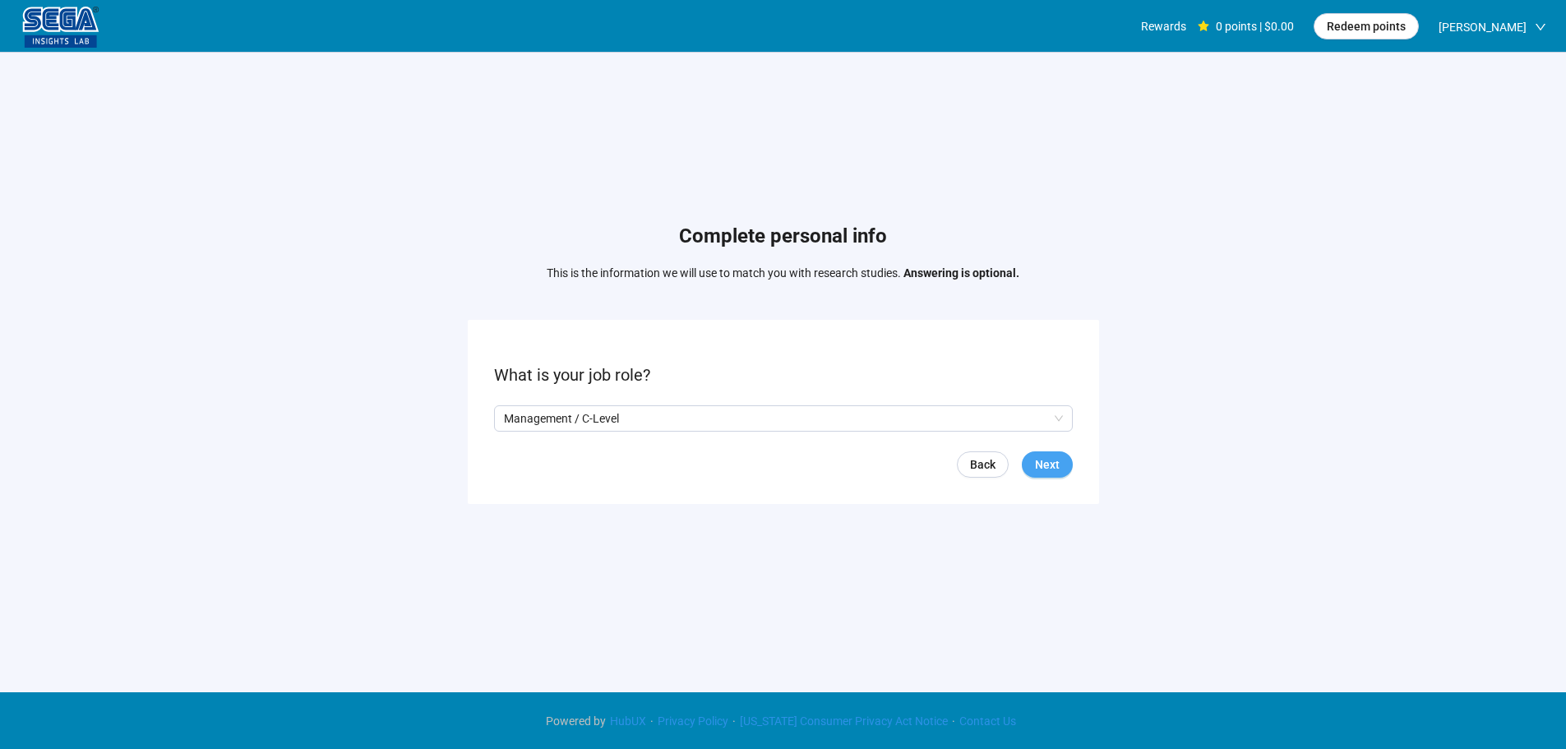
click at [1047, 476] on button "Next" at bounding box center [1047, 464] width 51 height 26
click at [584, 402] on form "What is your gender? Back Next" at bounding box center [783, 411] width 631 height 183
click at [577, 421] on input "search" at bounding box center [783, 418] width 559 height 25
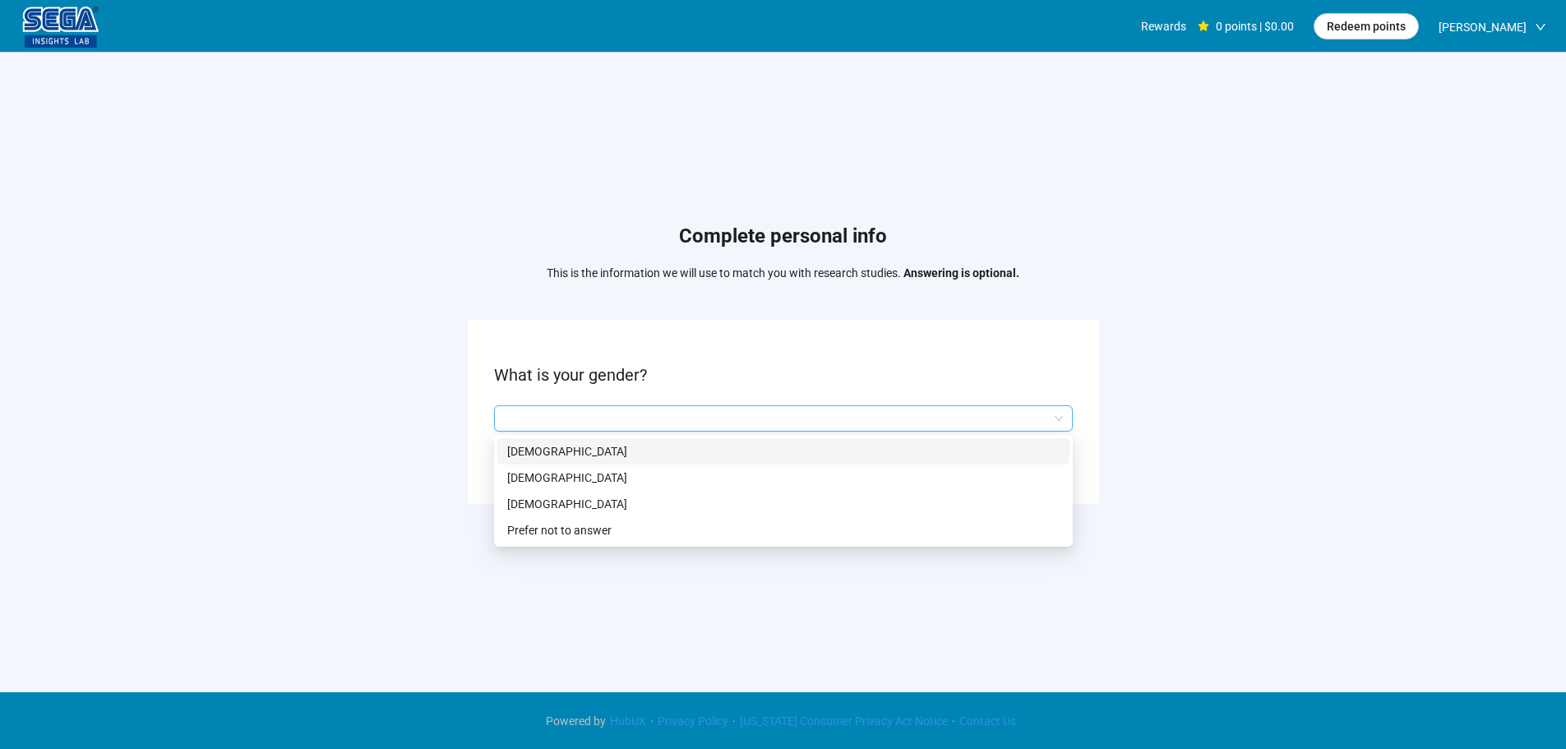
click at [555, 462] on div "[DEMOGRAPHIC_DATA]" at bounding box center [783, 451] width 572 height 26
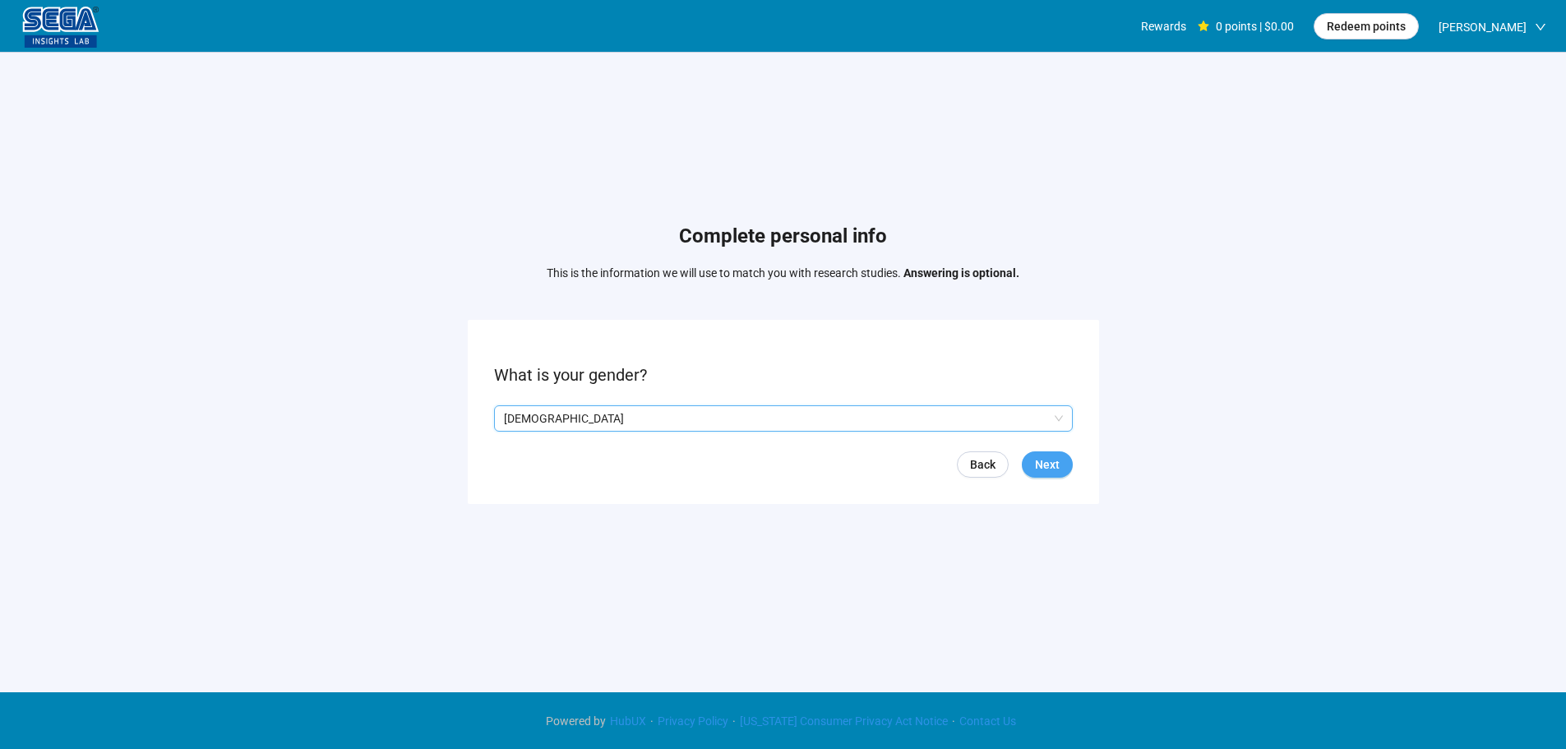
click at [1049, 464] on span "Next" at bounding box center [1047, 464] width 25 height 18
click at [557, 413] on icon "up" at bounding box center [559, 413] width 6 height 6
click at [500, 422] on input "*" at bounding box center [531, 418] width 72 height 25
type input "**"
click at [1019, 457] on div "Back Next" at bounding box center [783, 464] width 579 height 26
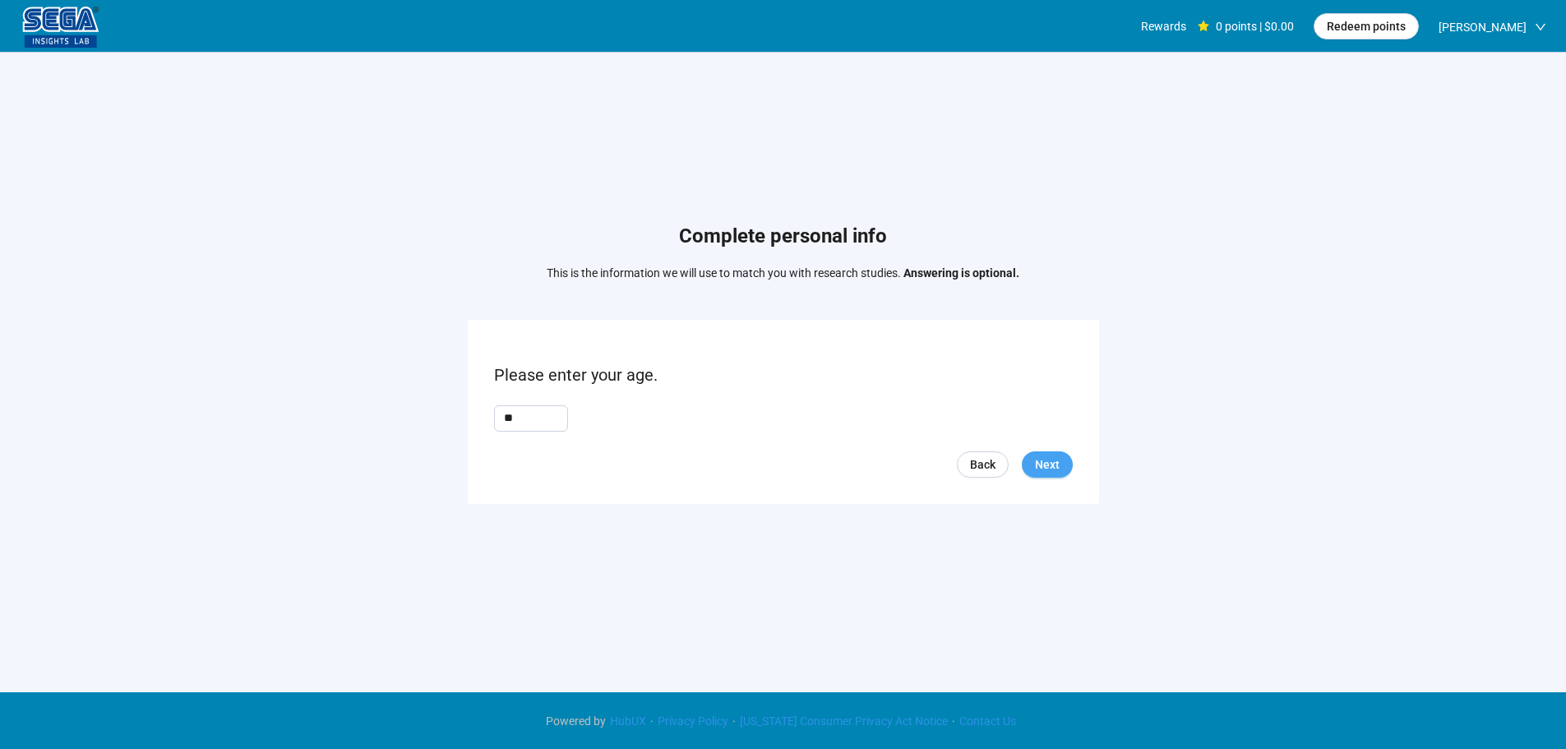
click at [1049, 468] on span "Next" at bounding box center [1047, 464] width 25 height 18
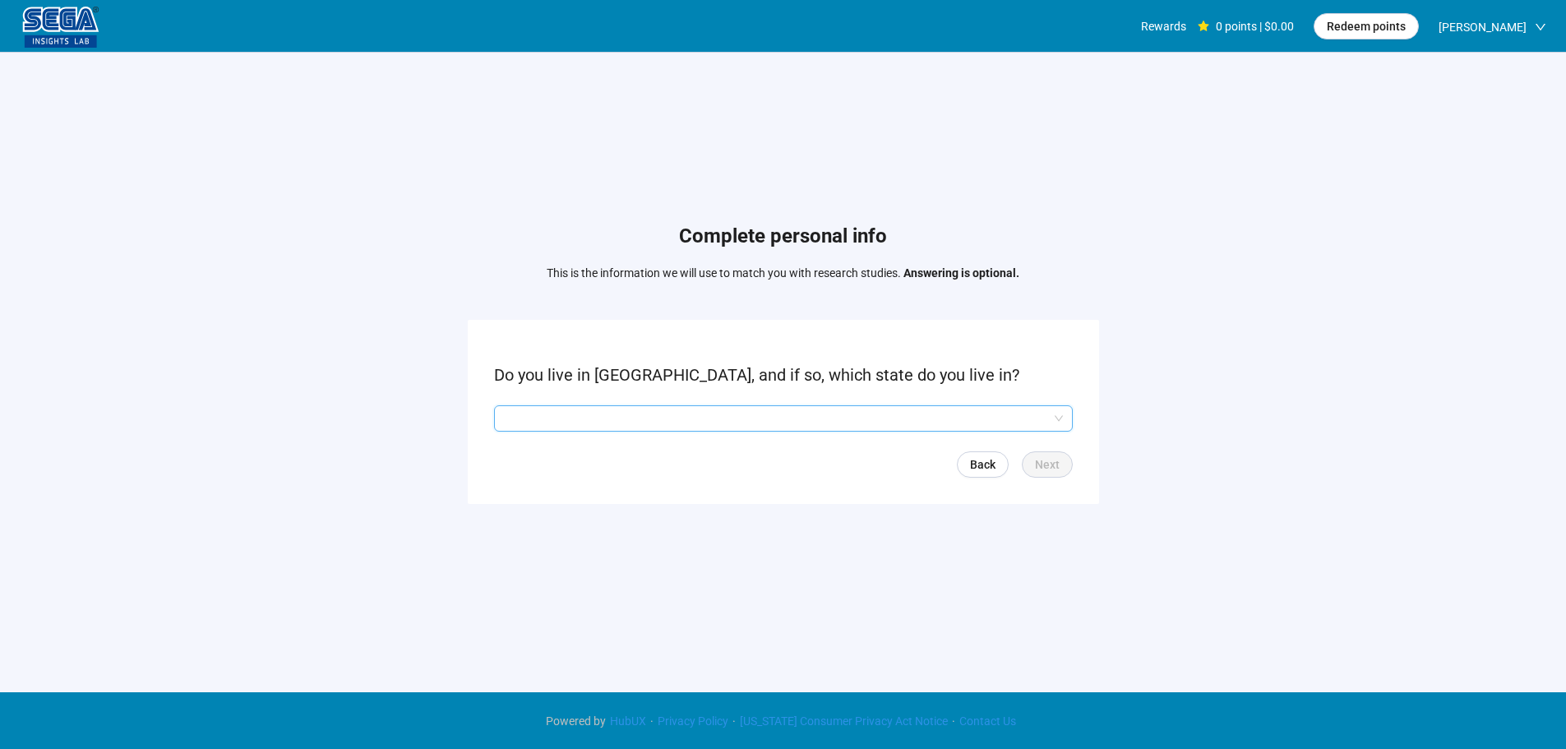
click at [593, 422] on input "search" at bounding box center [783, 418] width 559 height 25
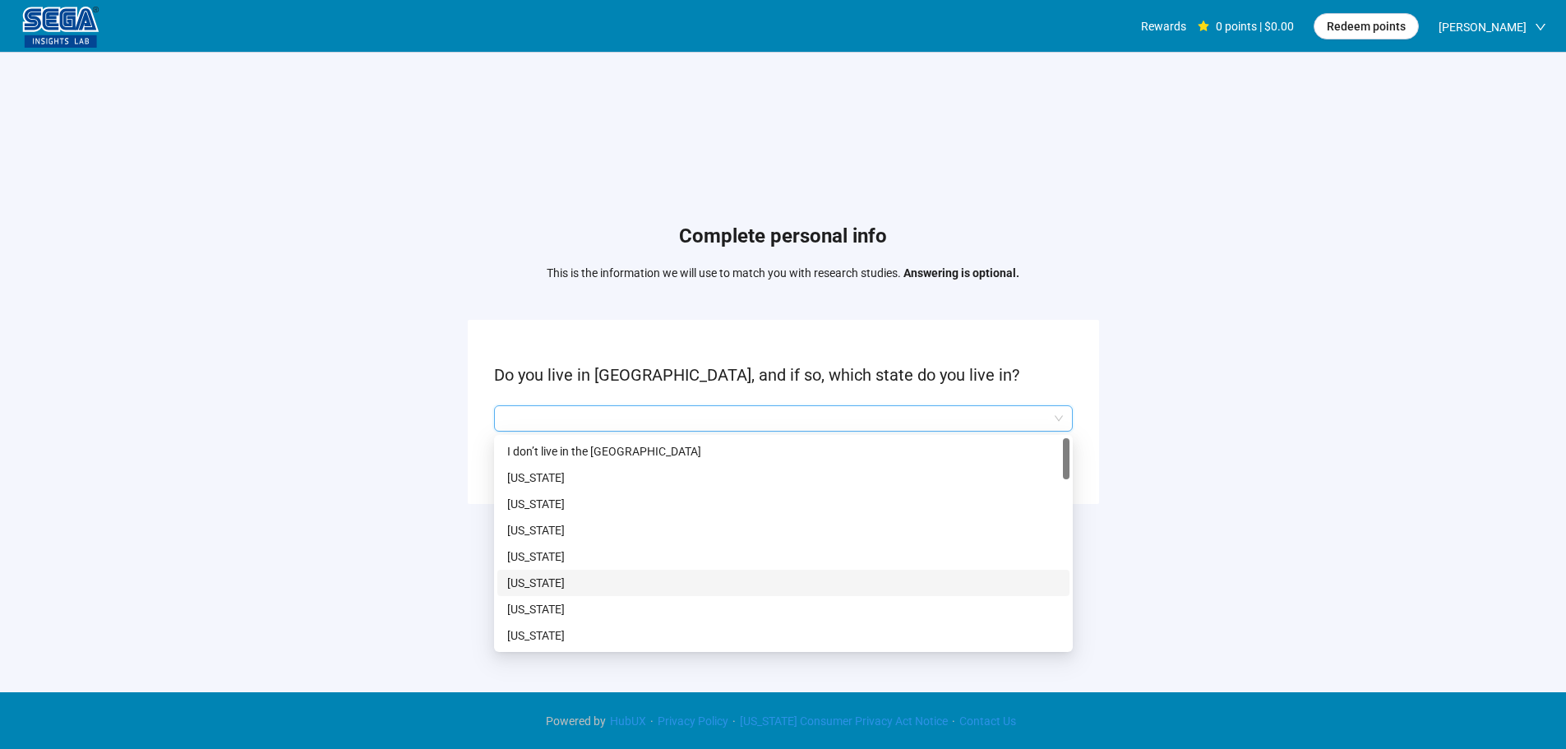
click at [571, 582] on p "[US_STATE]" at bounding box center [783, 583] width 552 height 18
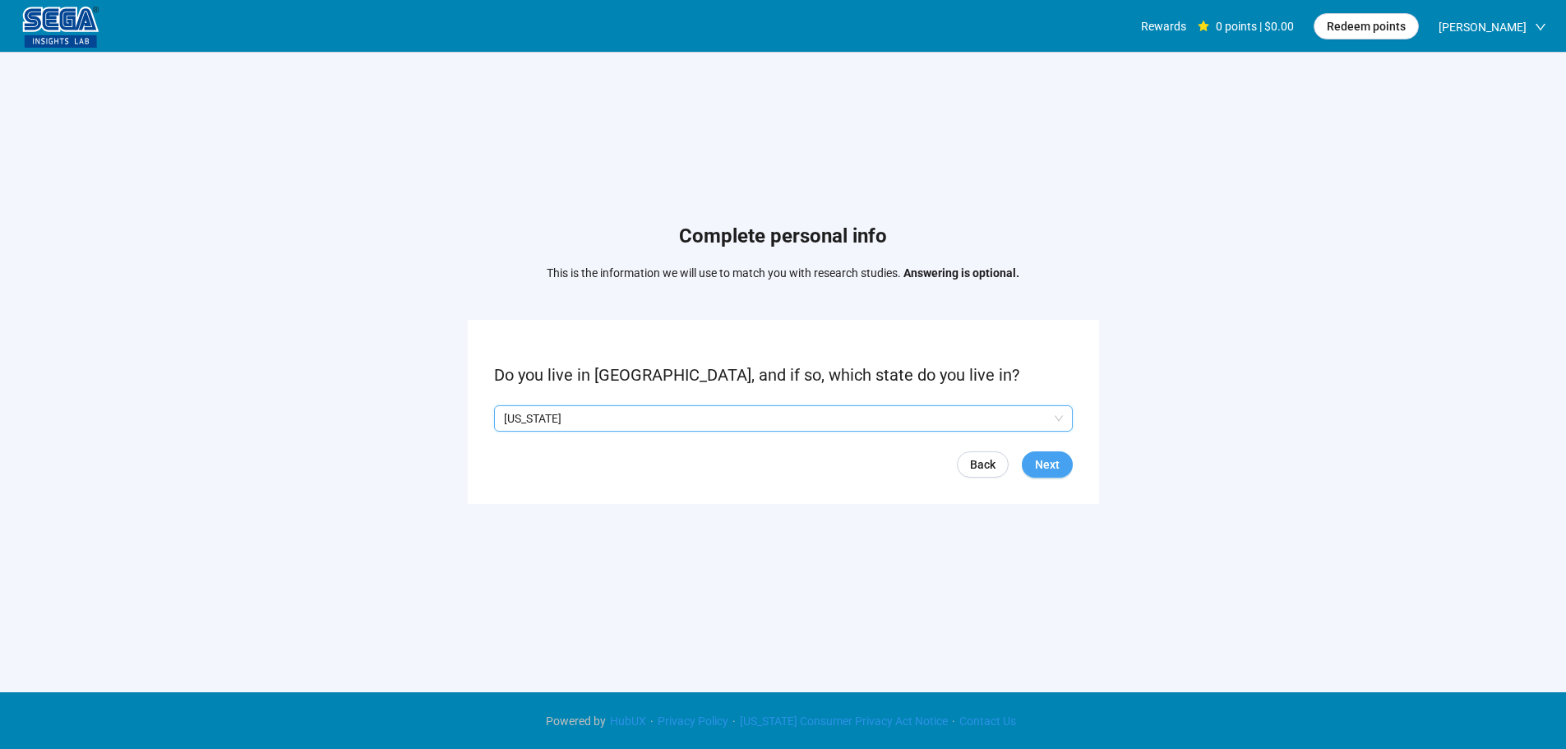
click at [1041, 458] on span "Next" at bounding box center [1047, 464] width 25 height 18
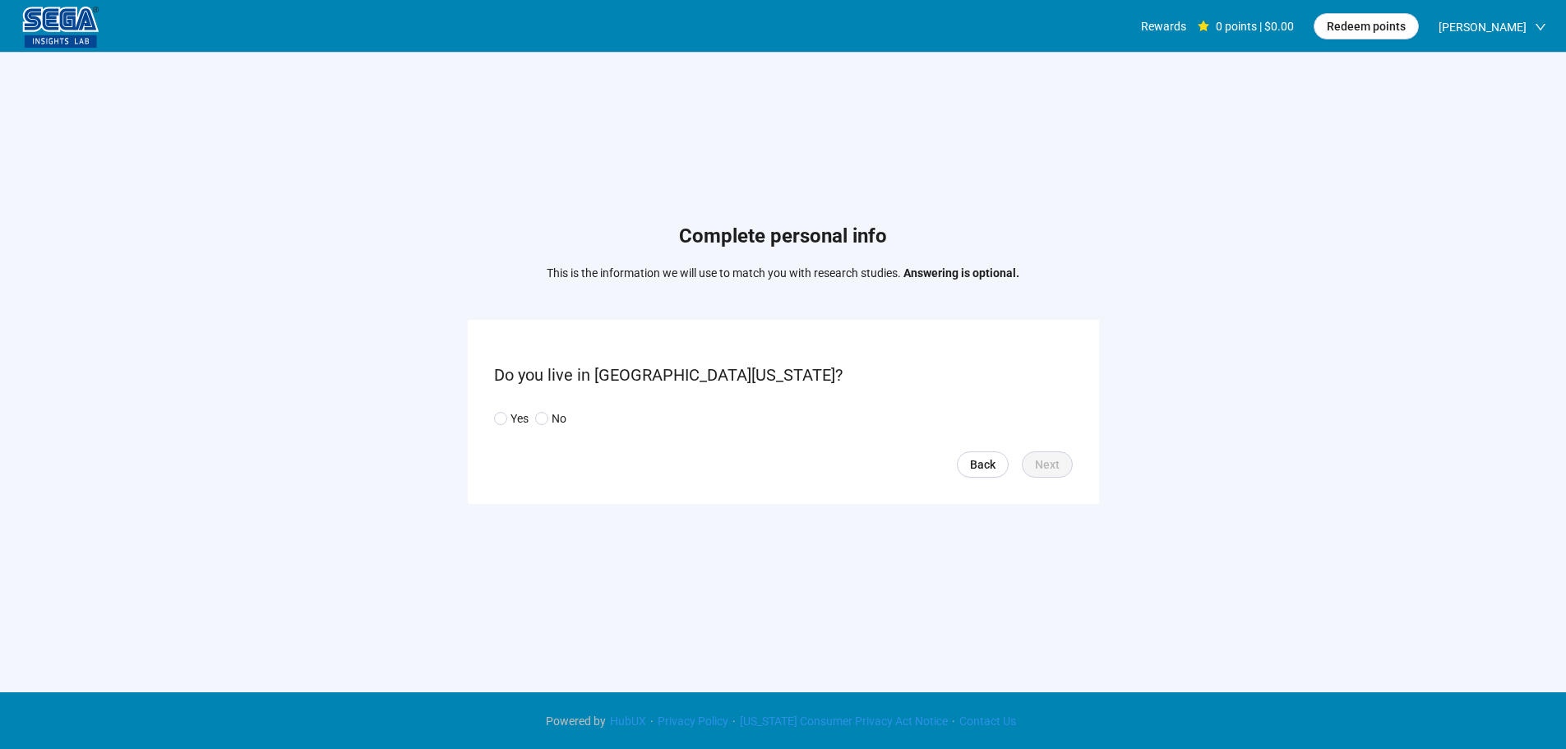
drag, startPoint x: 518, startPoint y: 415, endPoint x: 525, endPoint y: 427, distance: 14.4
click at [518, 417] on p "Yes" at bounding box center [519, 418] width 18 height 18
click at [1049, 468] on span "Next" at bounding box center [1047, 464] width 25 height 18
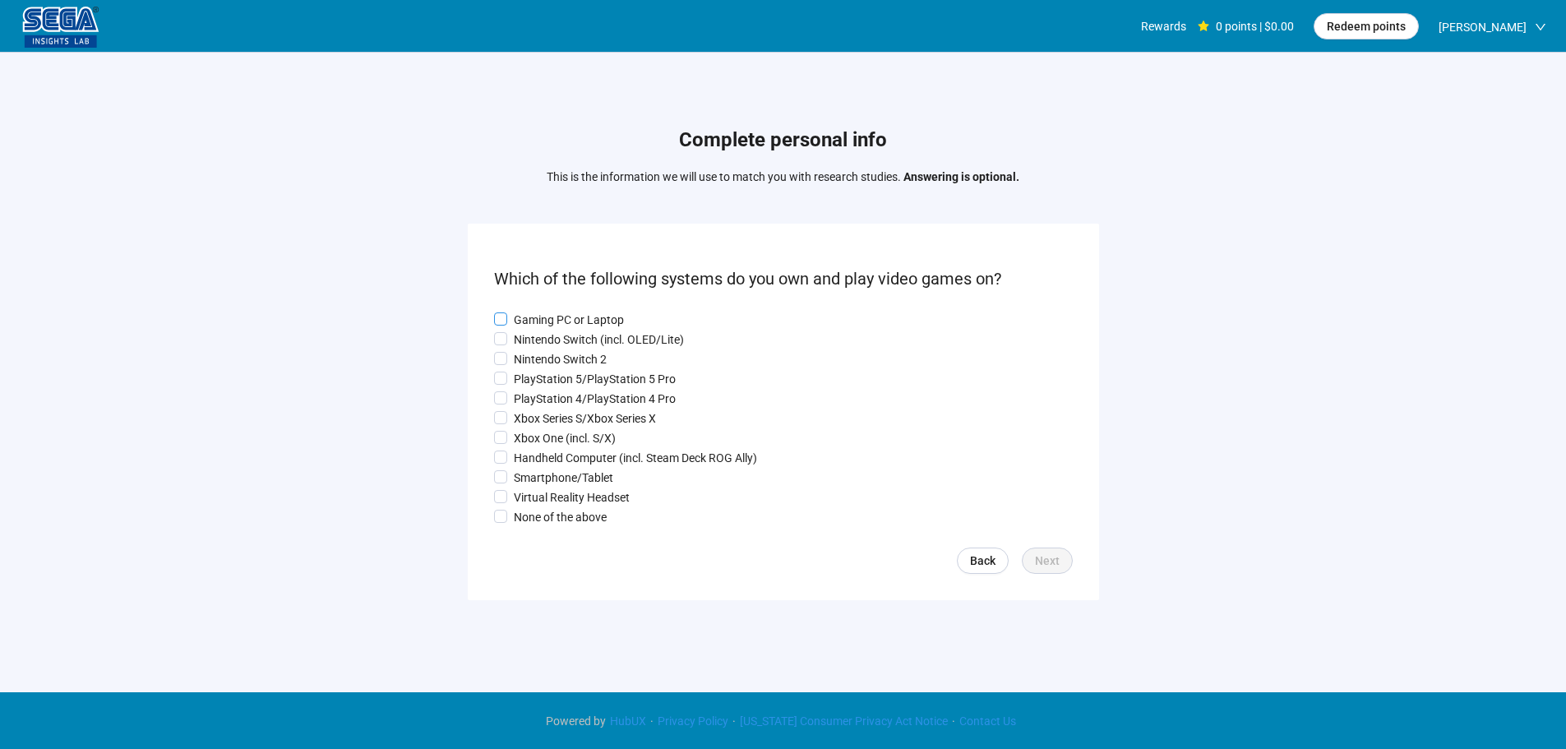
click at [579, 316] on p "Gaming PC or Laptop" at bounding box center [569, 320] width 110 height 18
click at [570, 341] on p "Nintendo Switch (incl. OLED/Lite)" at bounding box center [599, 339] width 170 height 18
click at [566, 363] on p "Nintendo Switch 2" at bounding box center [560, 359] width 93 height 18
click at [561, 392] on p "PlayStation 4/PlayStation 4 Pro" at bounding box center [595, 399] width 162 height 18
click at [560, 414] on p "Xbox Series S/Xbox Series X" at bounding box center [585, 418] width 142 height 18
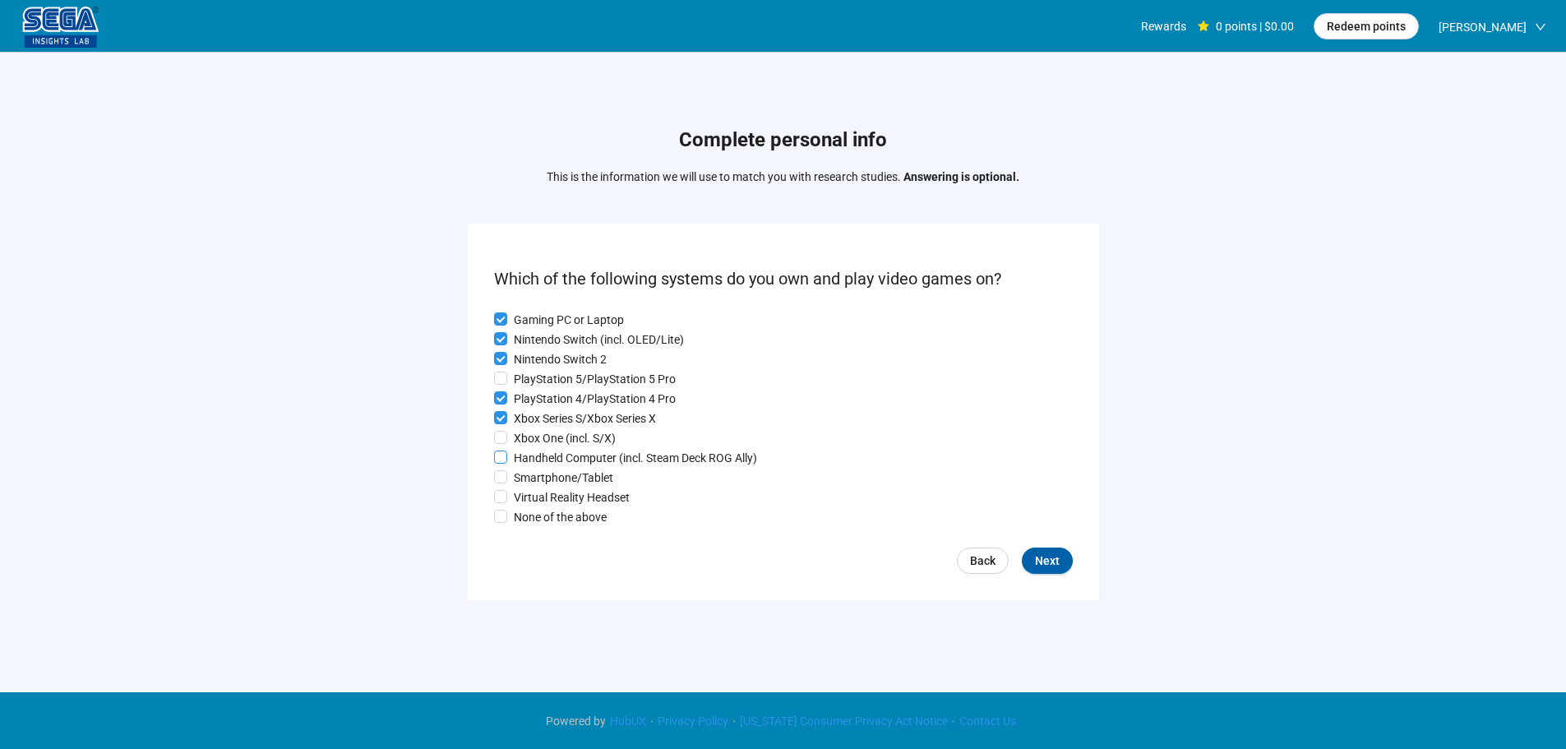
click at [557, 441] on p "Xbox One (incl. S/X)" at bounding box center [565, 438] width 102 height 18
click at [555, 465] on p "Handheld Computer (incl. Steam Deck ROG Ally)" at bounding box center [635, 458] width 243 height 18
drag, startPoint x: 554, startPoint y: 482, endPoint x: 554, endPoint y: 492, distance: 9.9
click at [554, 486] on p "Smartphone/Tablet" at bounding box center [563, 477] width 99 height 18
click at [556, 497] on p "Virtual Reality Headset" at bounding box center [572, 497] width 116 height 18
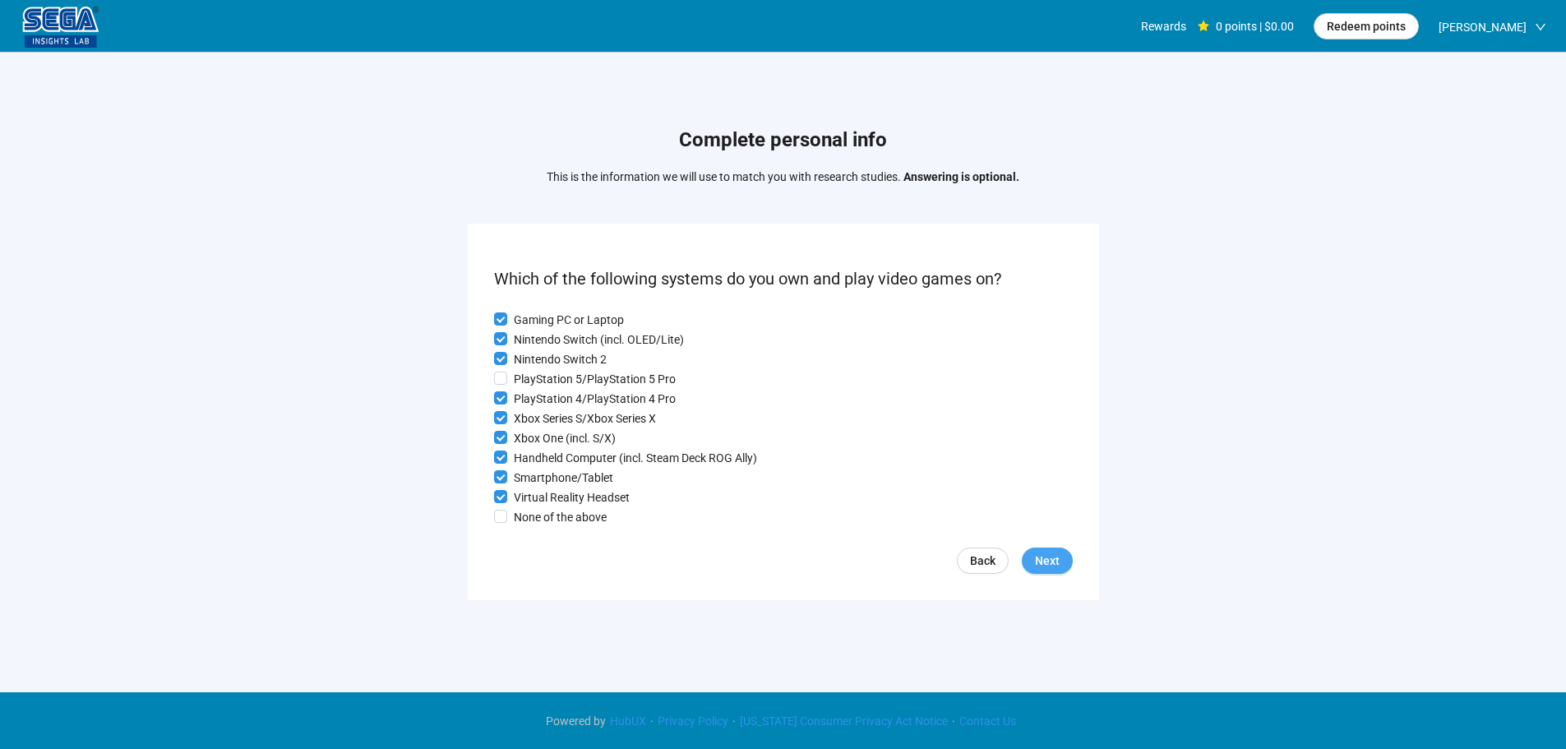
click at [1051, 561] on span "Next" at bounding box center [1047, 561] width 25 height 18
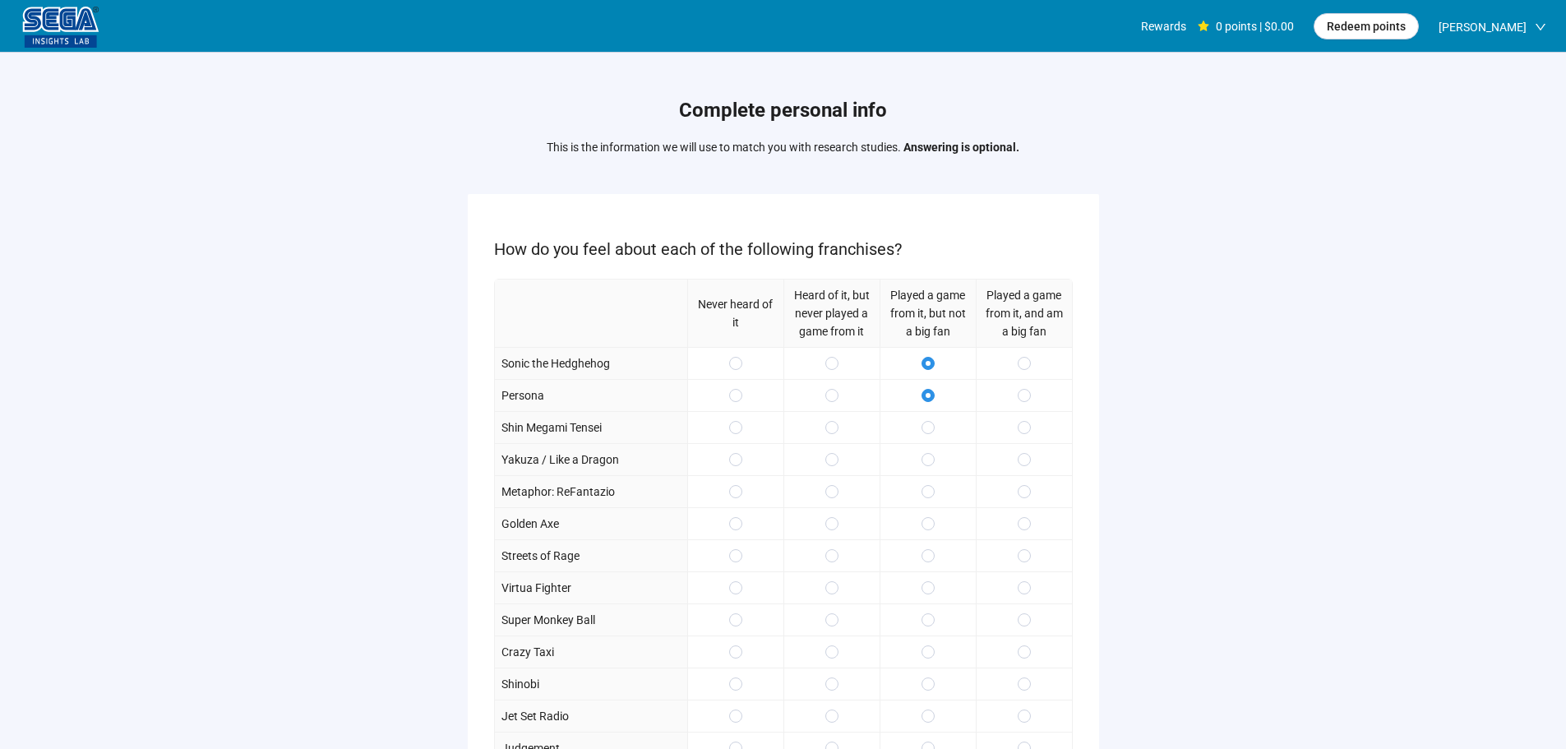
click at [1025, 478] on div at bounding box center [1024, 491] width 96 height 32
click at [1025, 501] on div at bounding box center [1024, 491] width 96 height 32
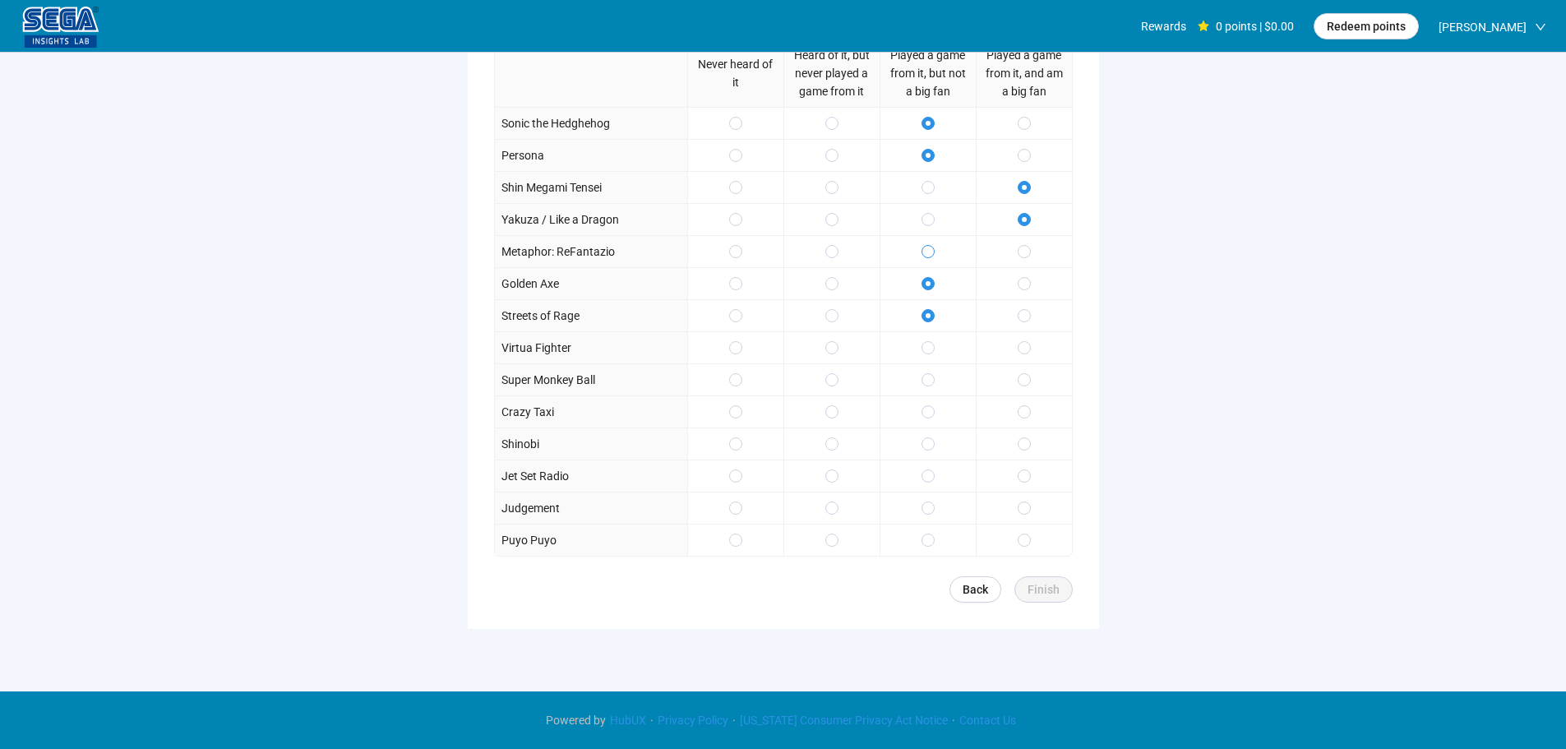
click at [928, 242] on label at bounding box center [927, 251] width 13 height 18
